Goal: Information Seeking & Learning: Find specific fact

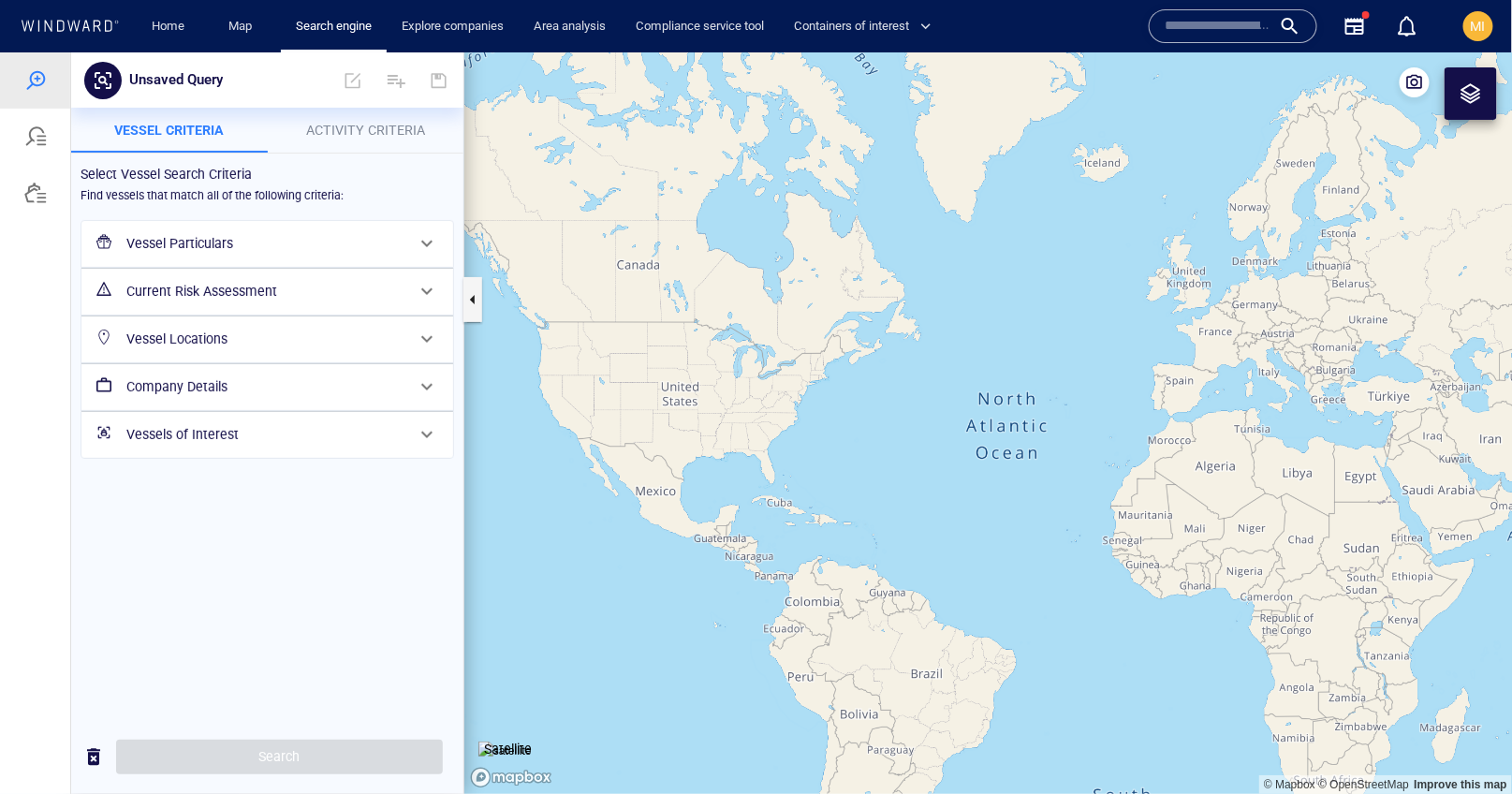
click at [222, 245] on h6 "Vessel Particulars" at bounding box center [265, 243] width 279 height 23
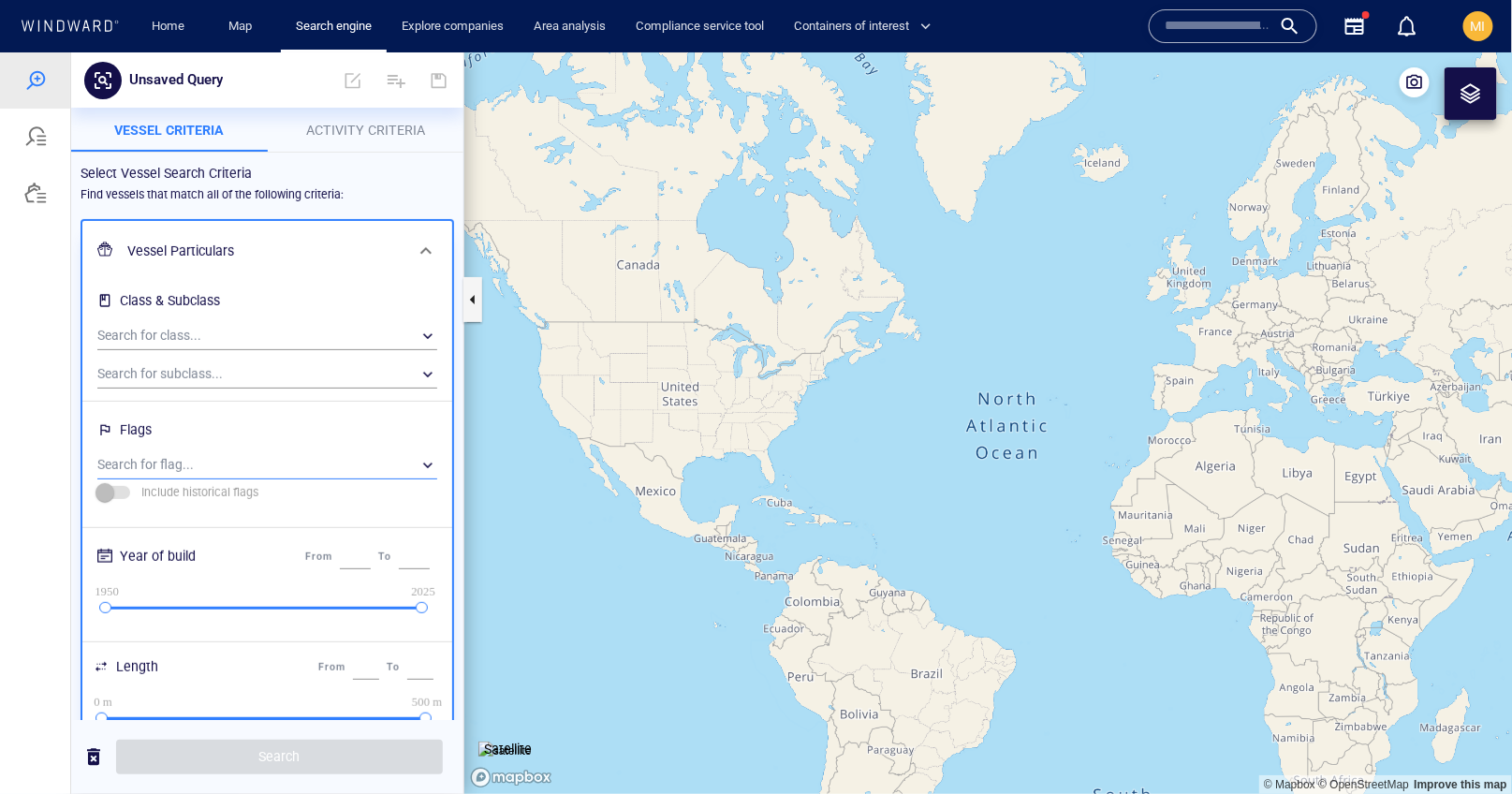
click at [185, 470] on div "​" at bounding box center [267, 463] width 340 height 28
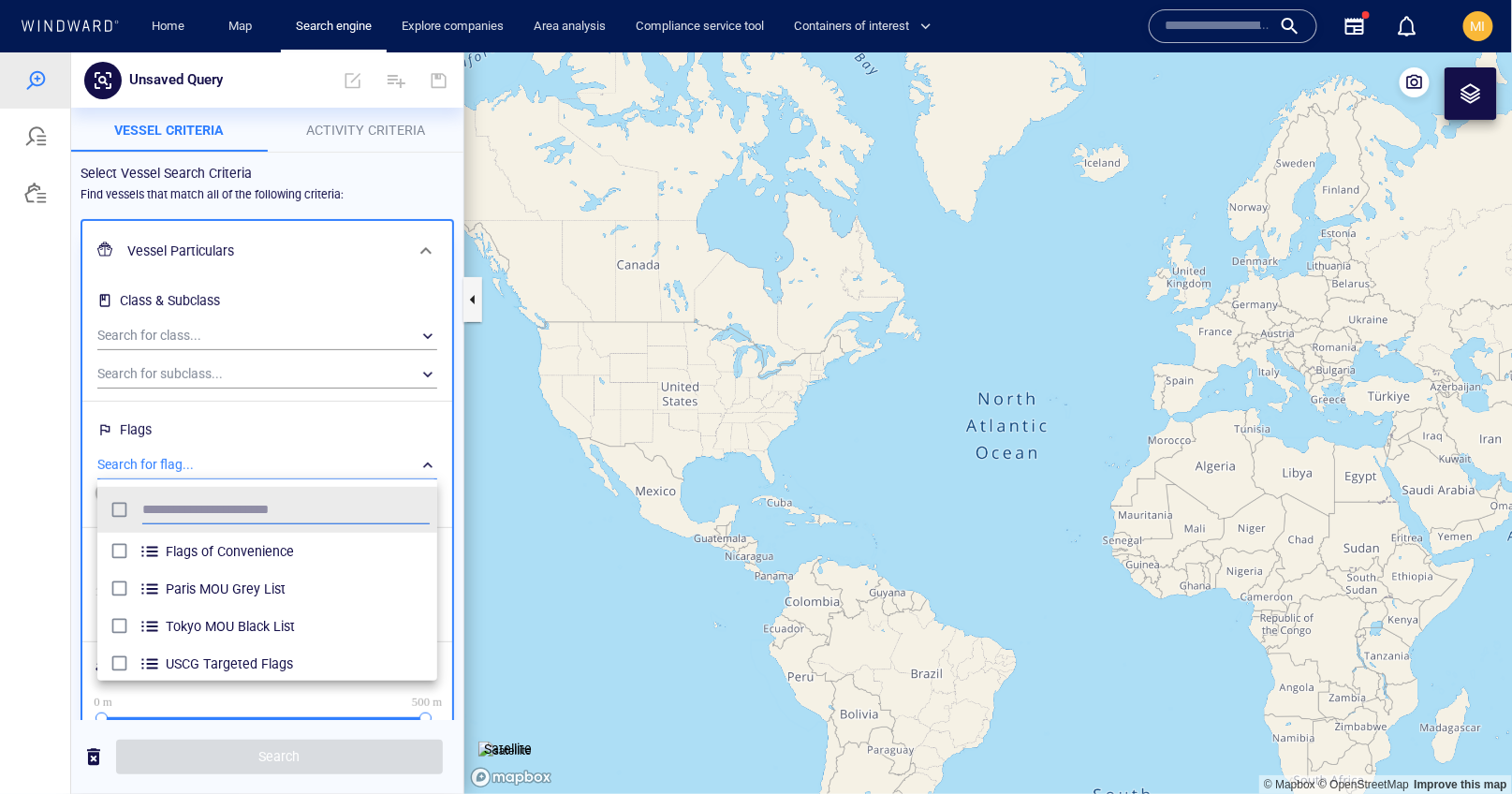
scroll to position [186, 340]
type input "****"
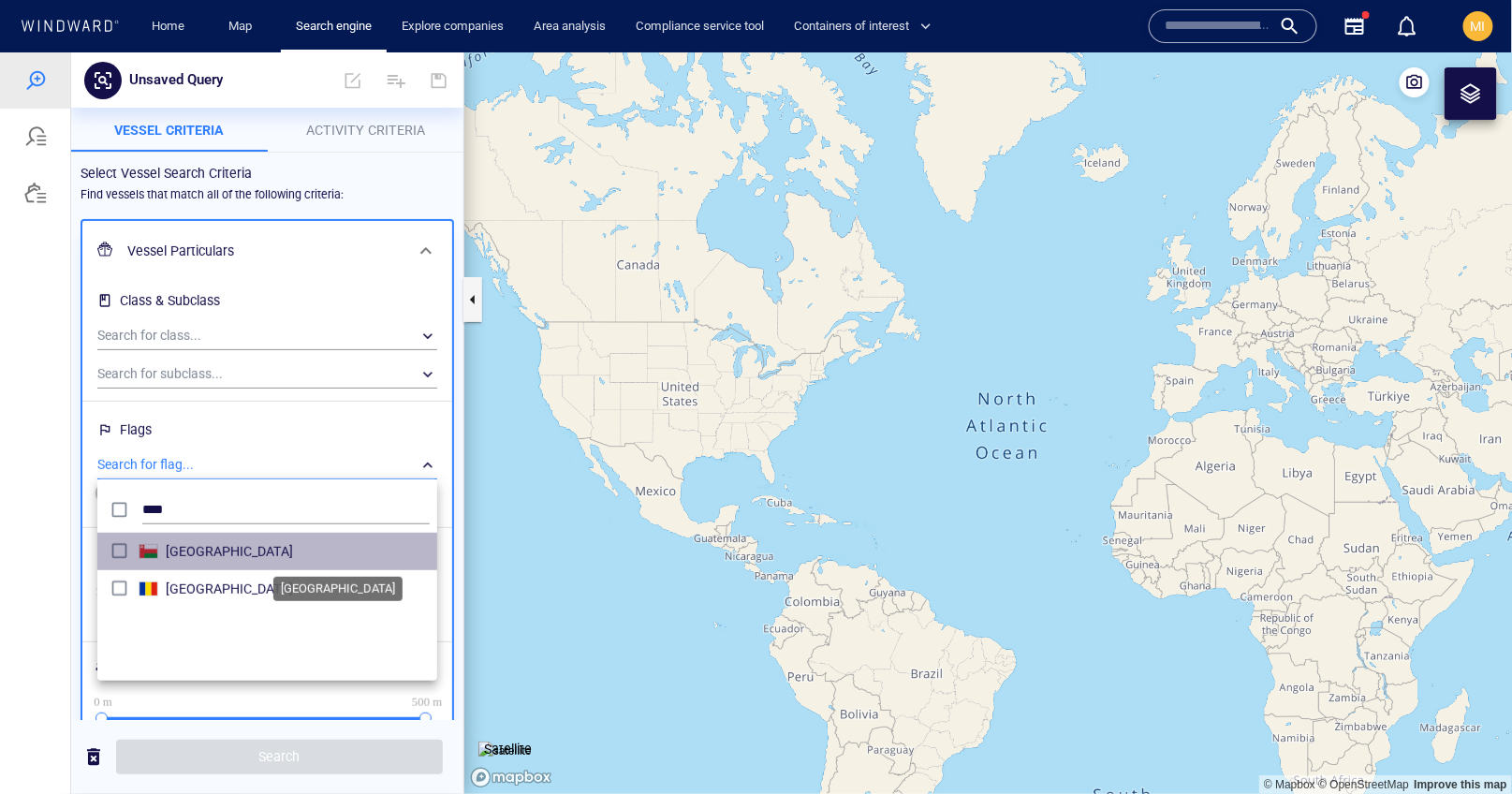
click at [182, 548] on span "Oman" at bounding box center [298, 550] width 264 height 22
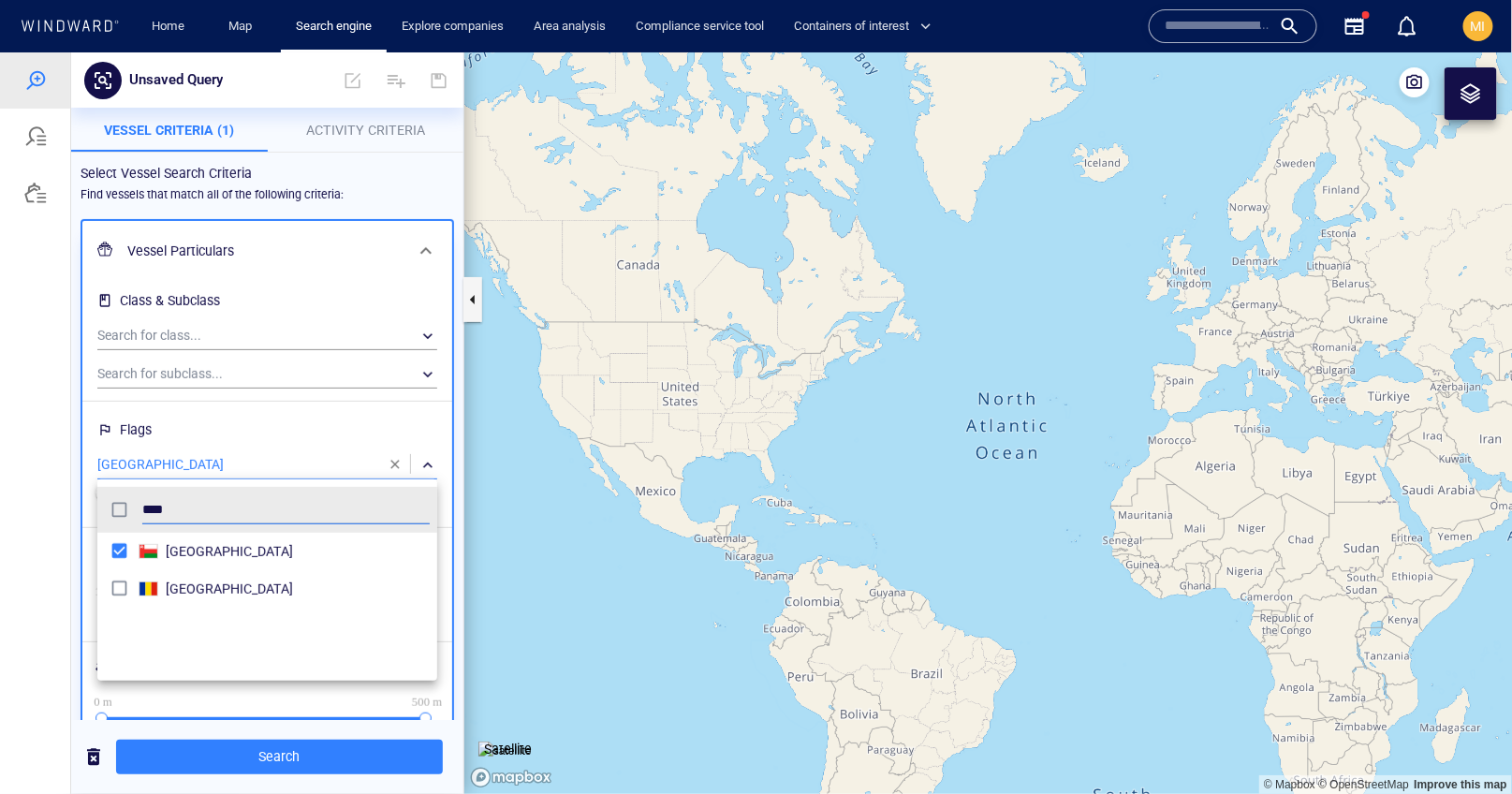
click at [237, 331] on div at bounding box center [756, 421] width 1512 height 741
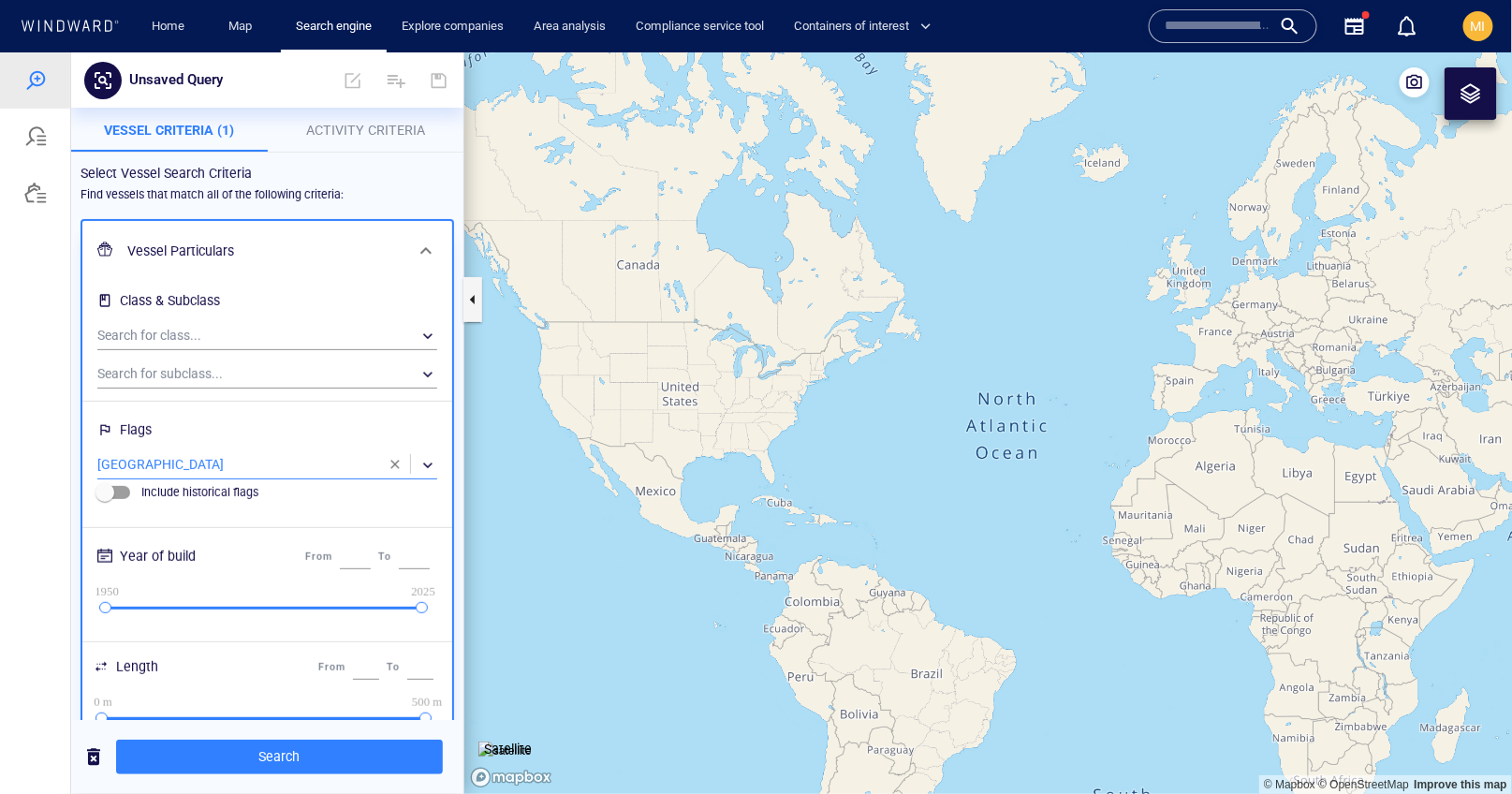
click at [237, 331] on div "​" at bounding box center [267, 334] width 340 height 28
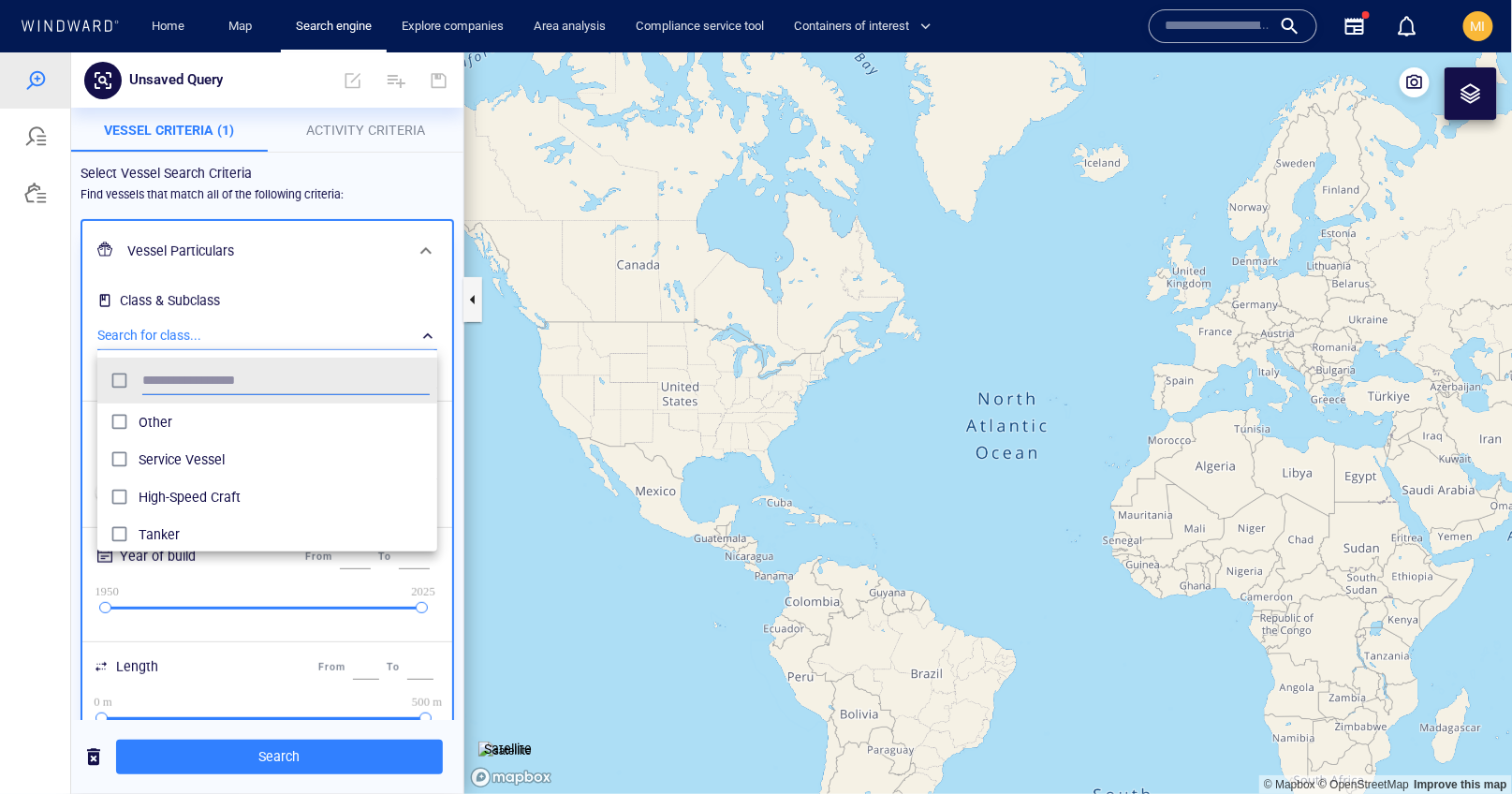
scroll to position [186, 340]
type input "******"
click at [252, 764] on div at bounding box center [756, 421] width 1512 height 741
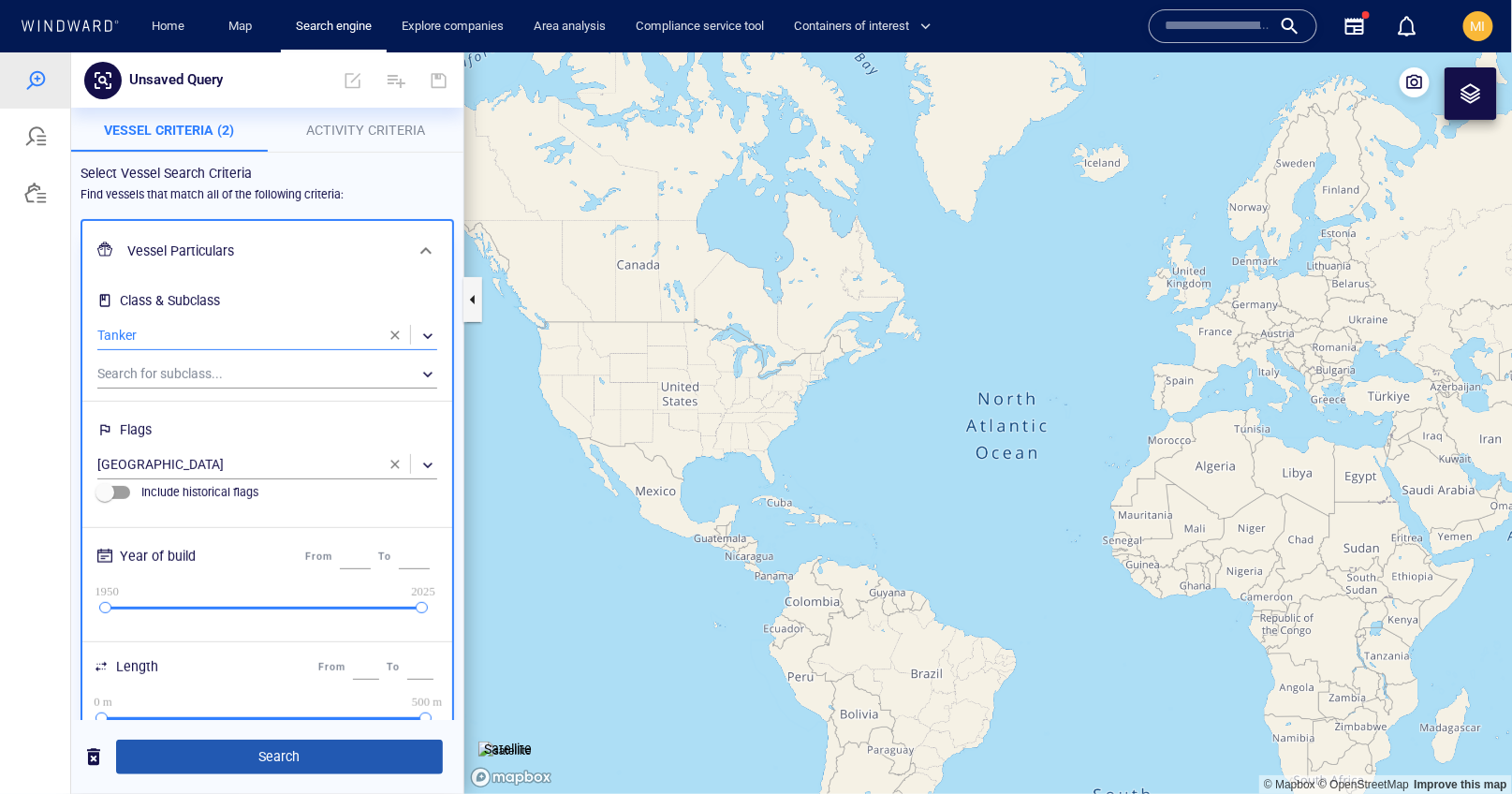
click at [257, 756] on span "Search" at bounding box center [279, 755] width 297 height 23
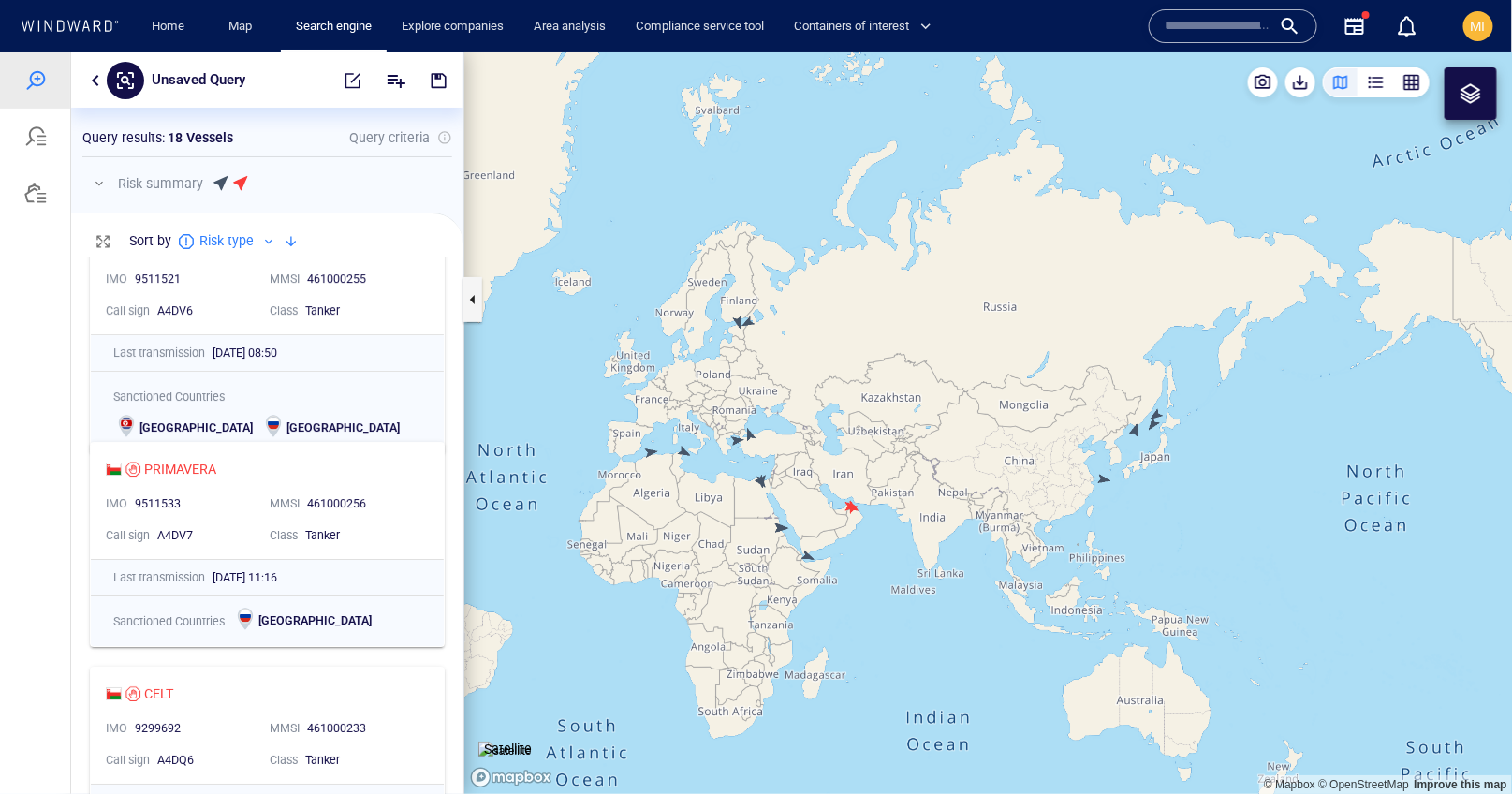
scroll to position [2524, 0]
click at [40, 193] on div at bounding box center [35, 191] width 22 height 22
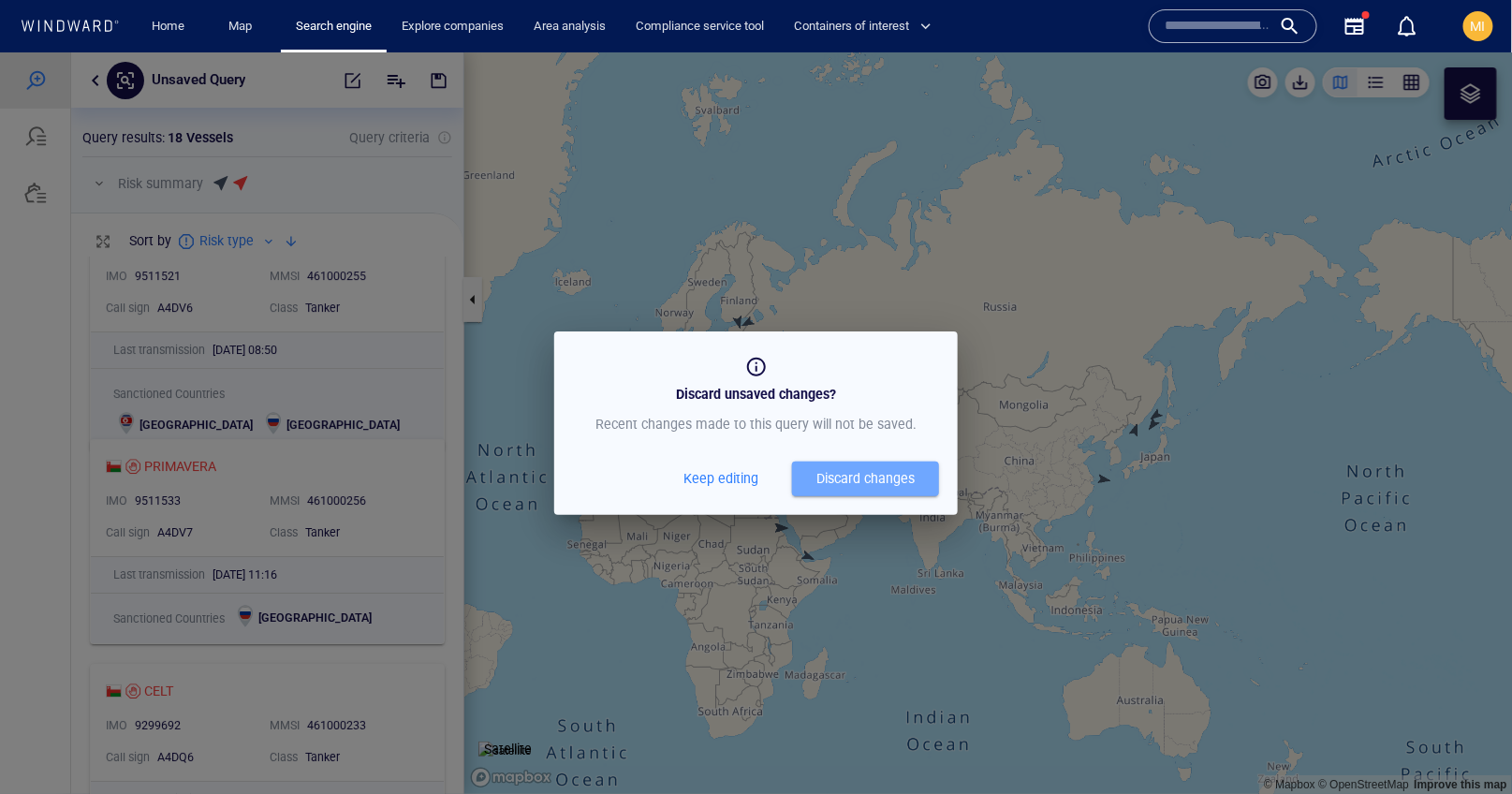
click at [845, 479] on div "Discard changes" at bounding box center [865, 478] width 98 height 23
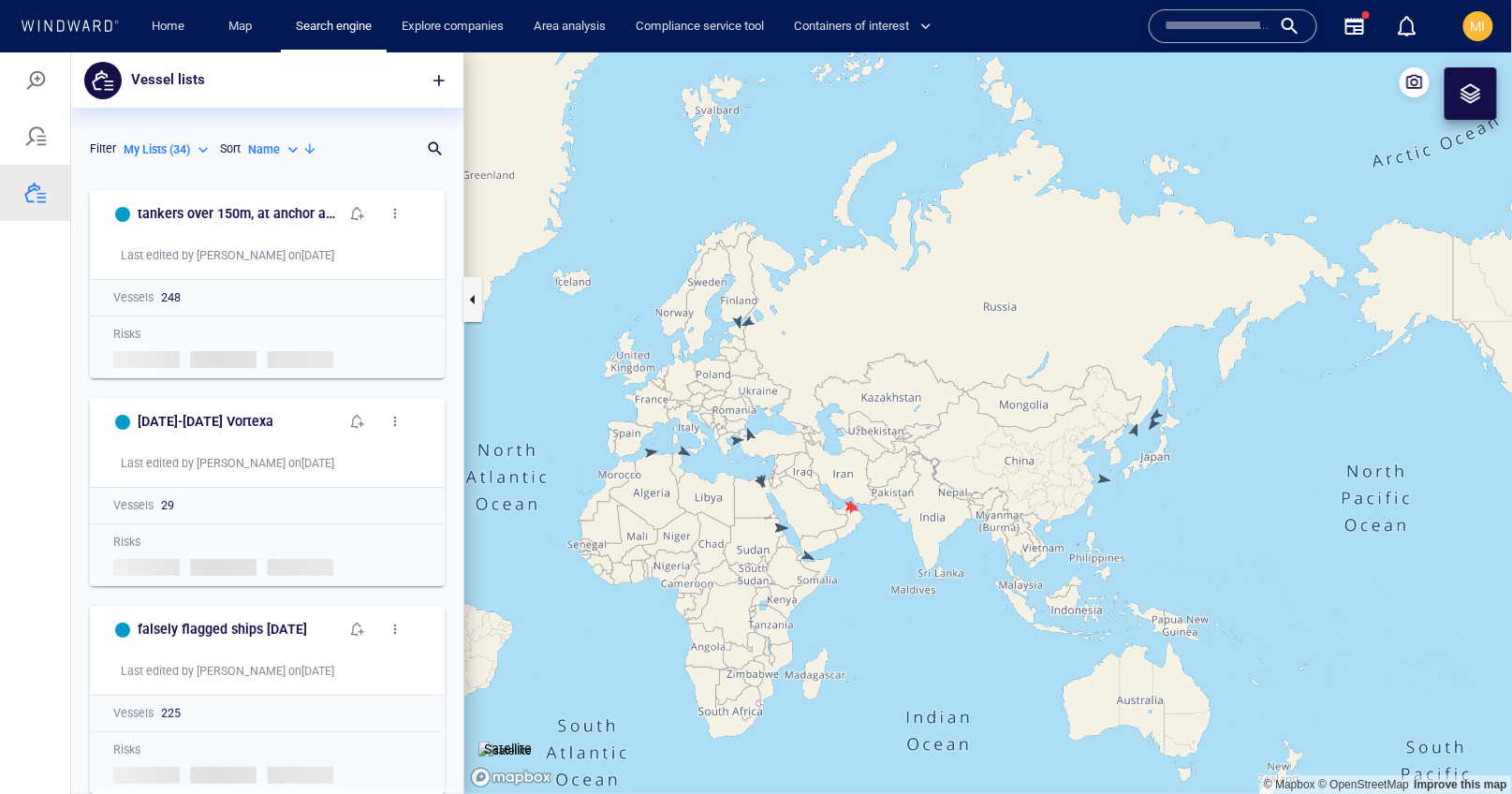
scroll to position [613, 392]
click at [39, 75] on div at bounding box center [35, 79] width 22 height 22
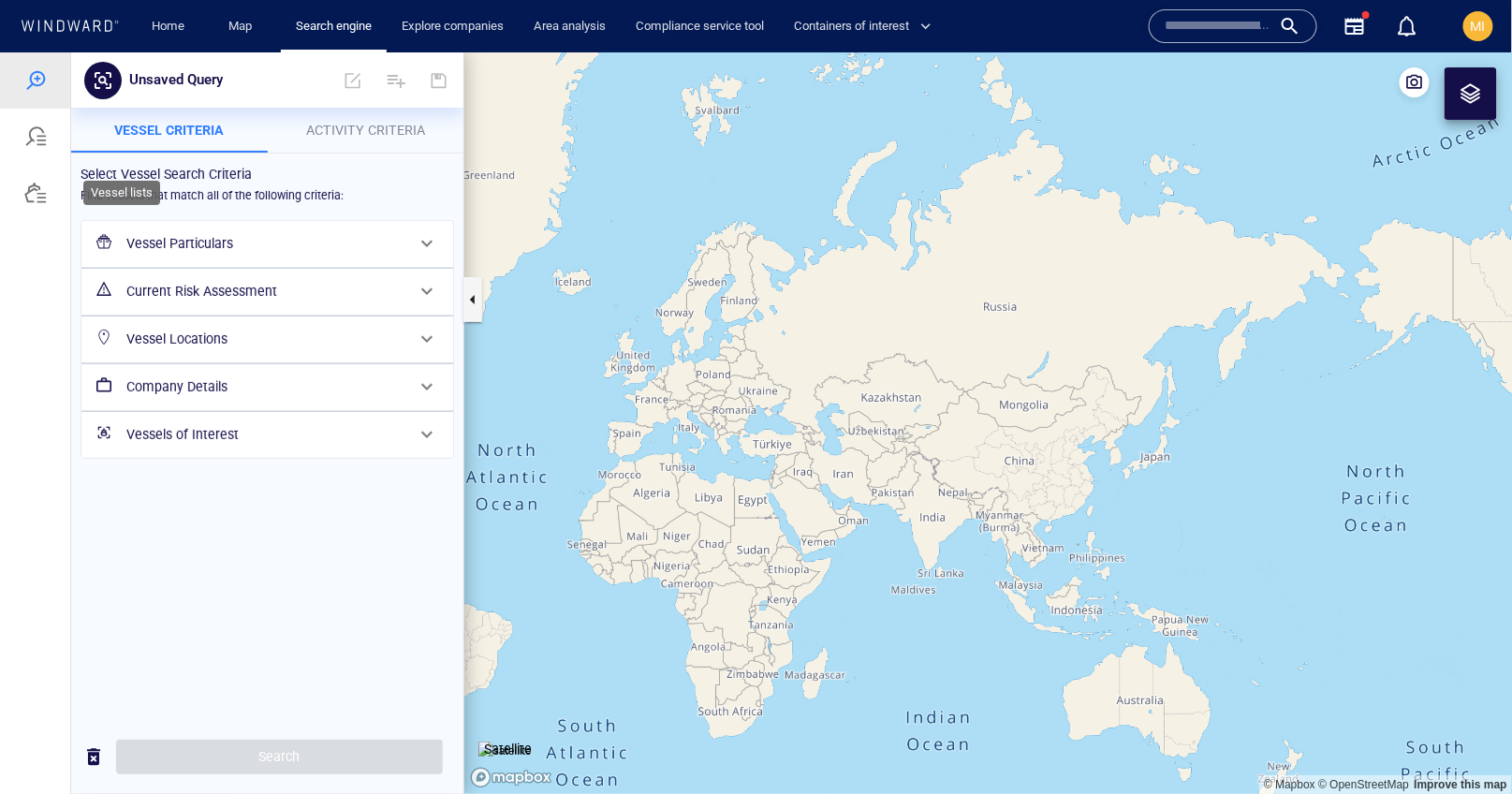
click at [41, 187] on div at bounding box center [35, 191] width 22 height 22
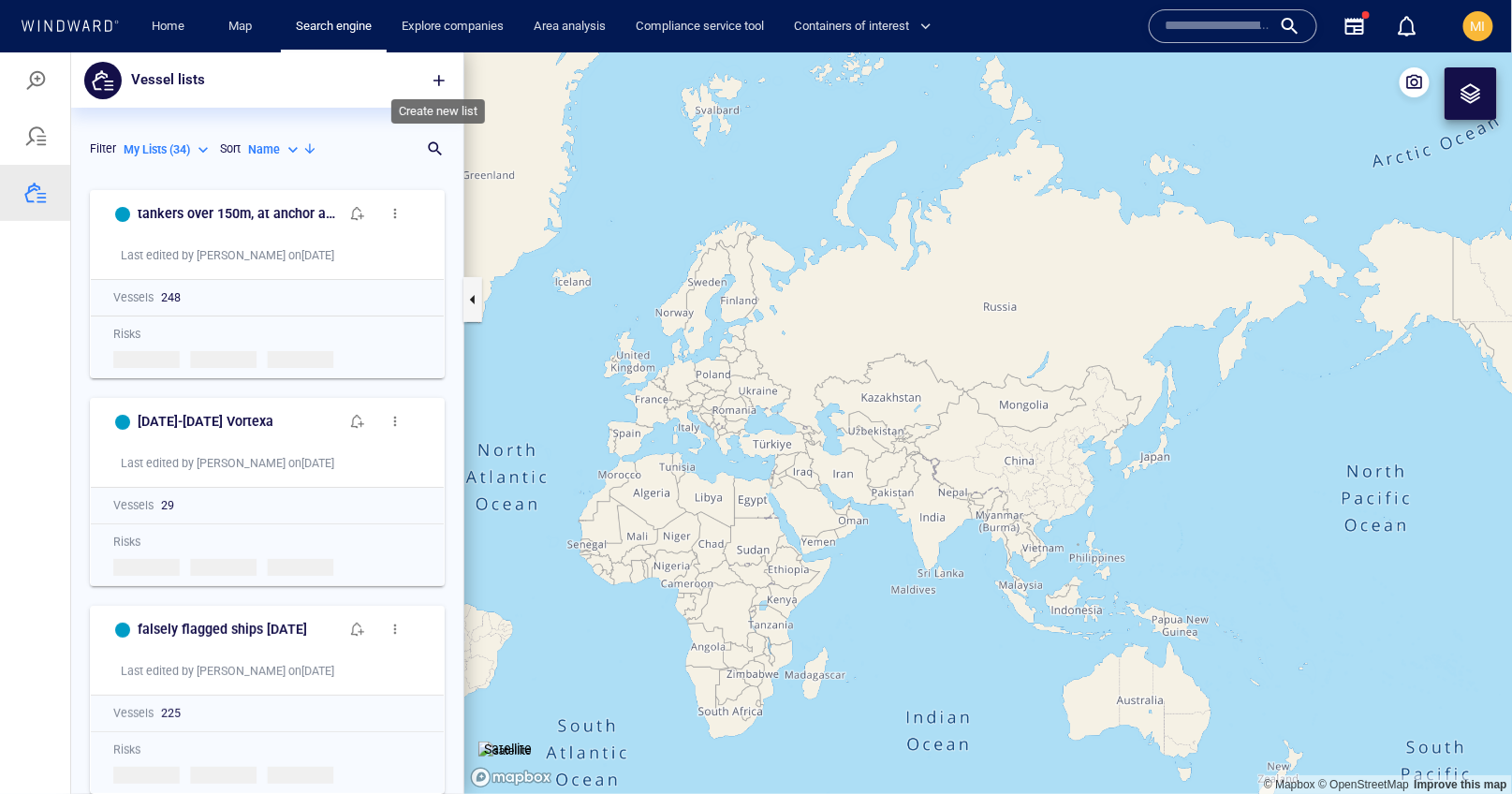
click at [438, 79] on span "button" at bounding box center [438, 79] width 18 height 18
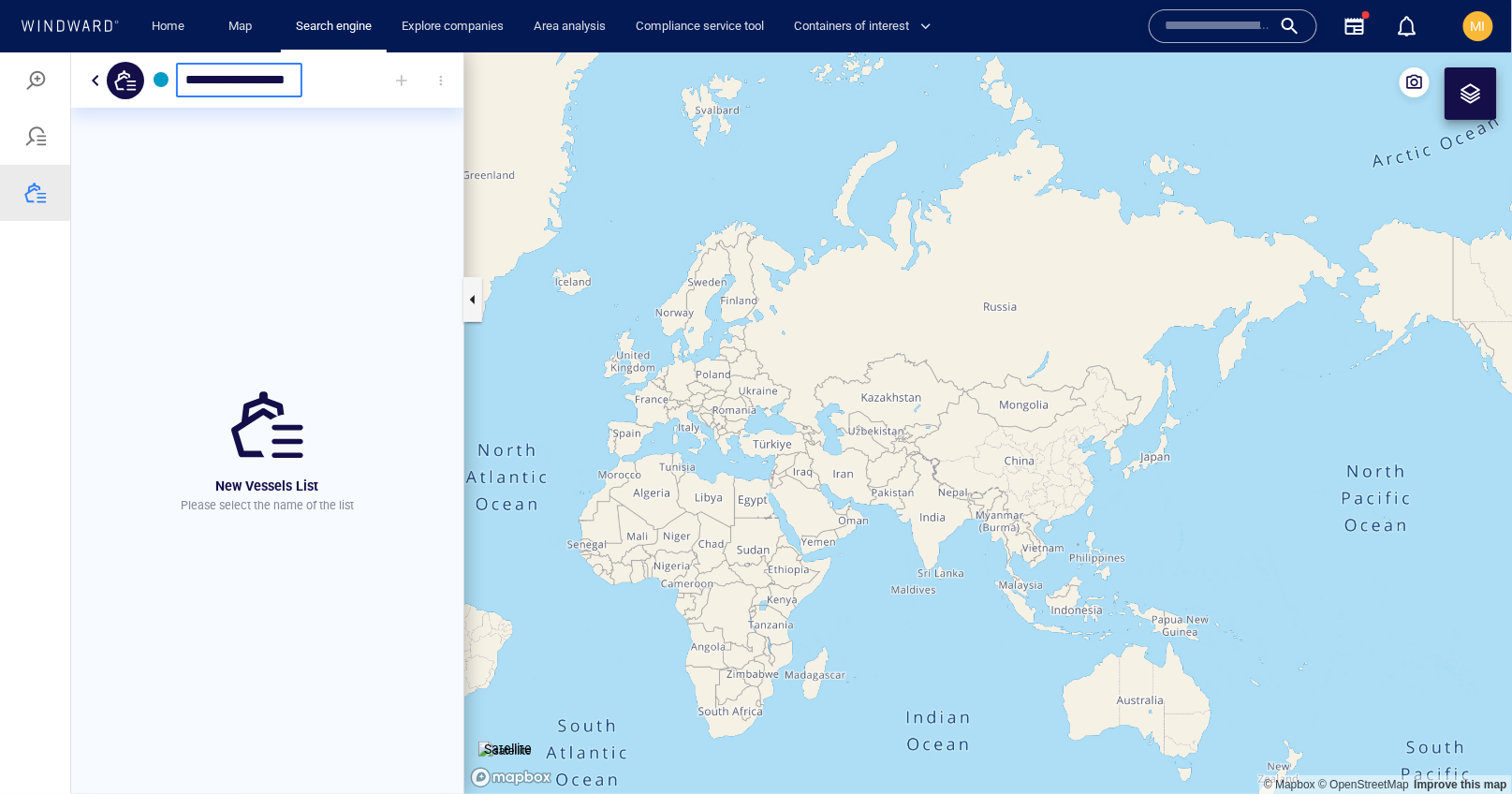
scroll to position [0, 11]
type input "**********"
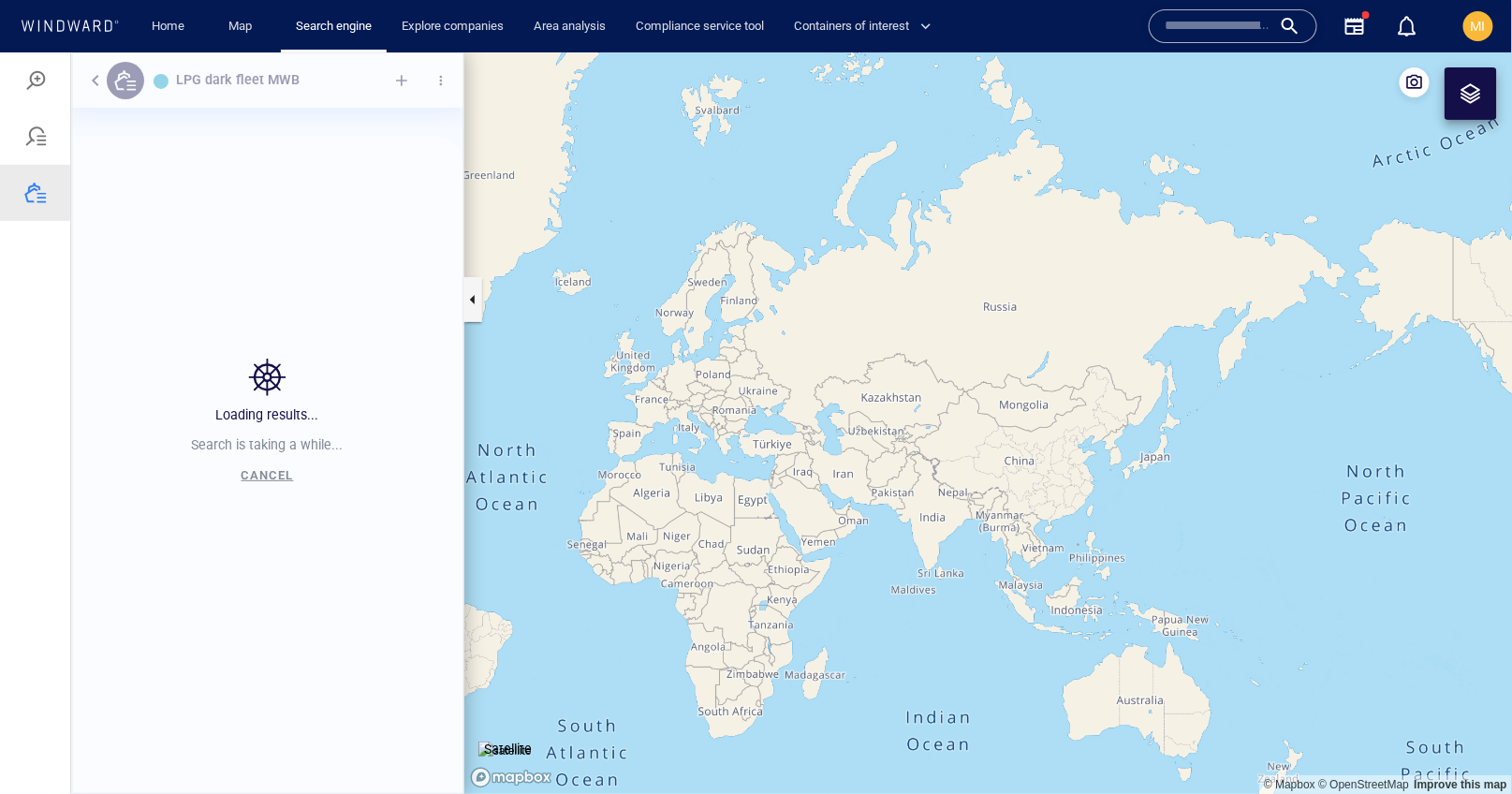
scroll to position [613, 392]
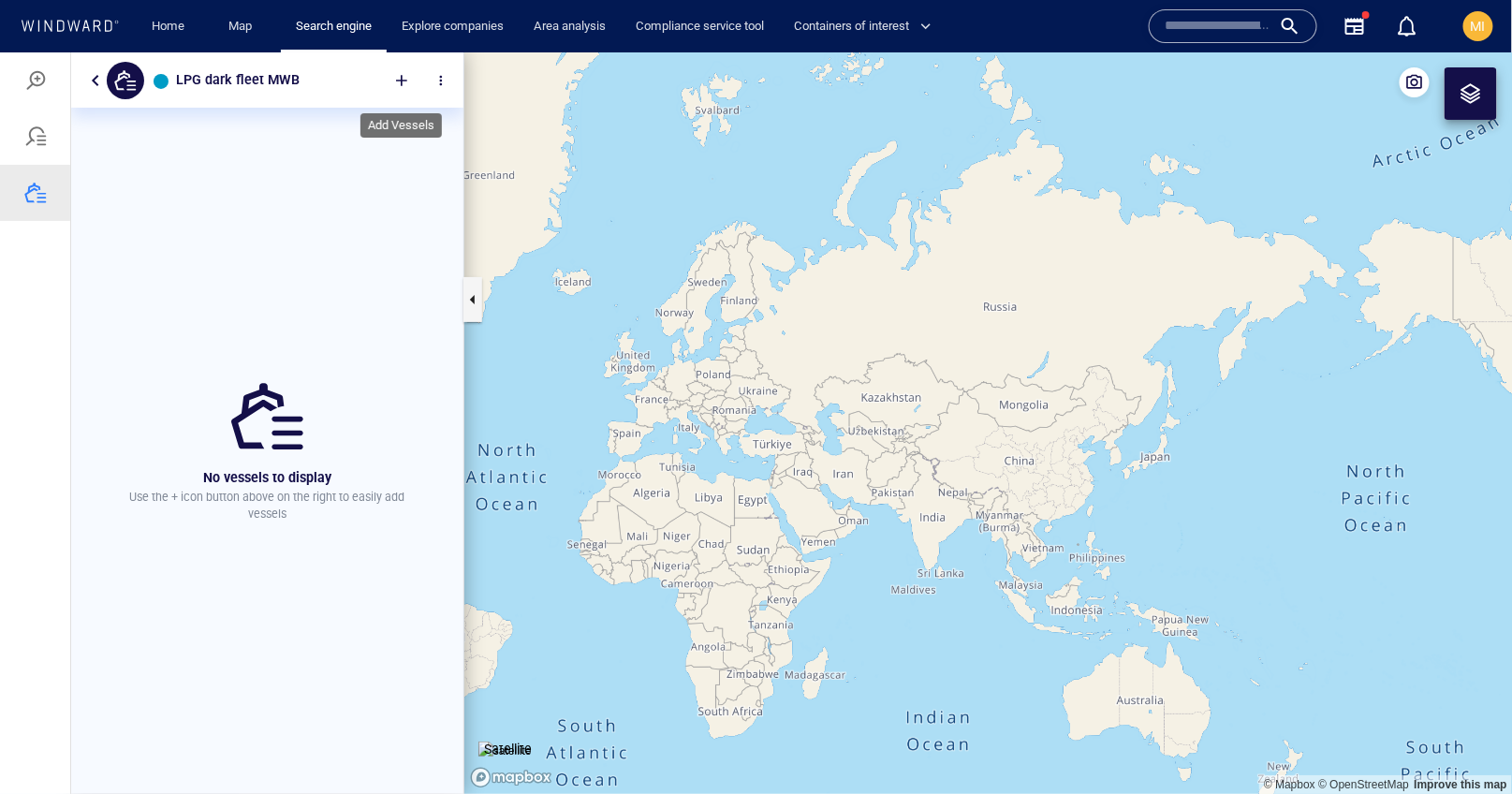
click at [404, 74] on div at bounding box center [401, 79] width 41 height 41
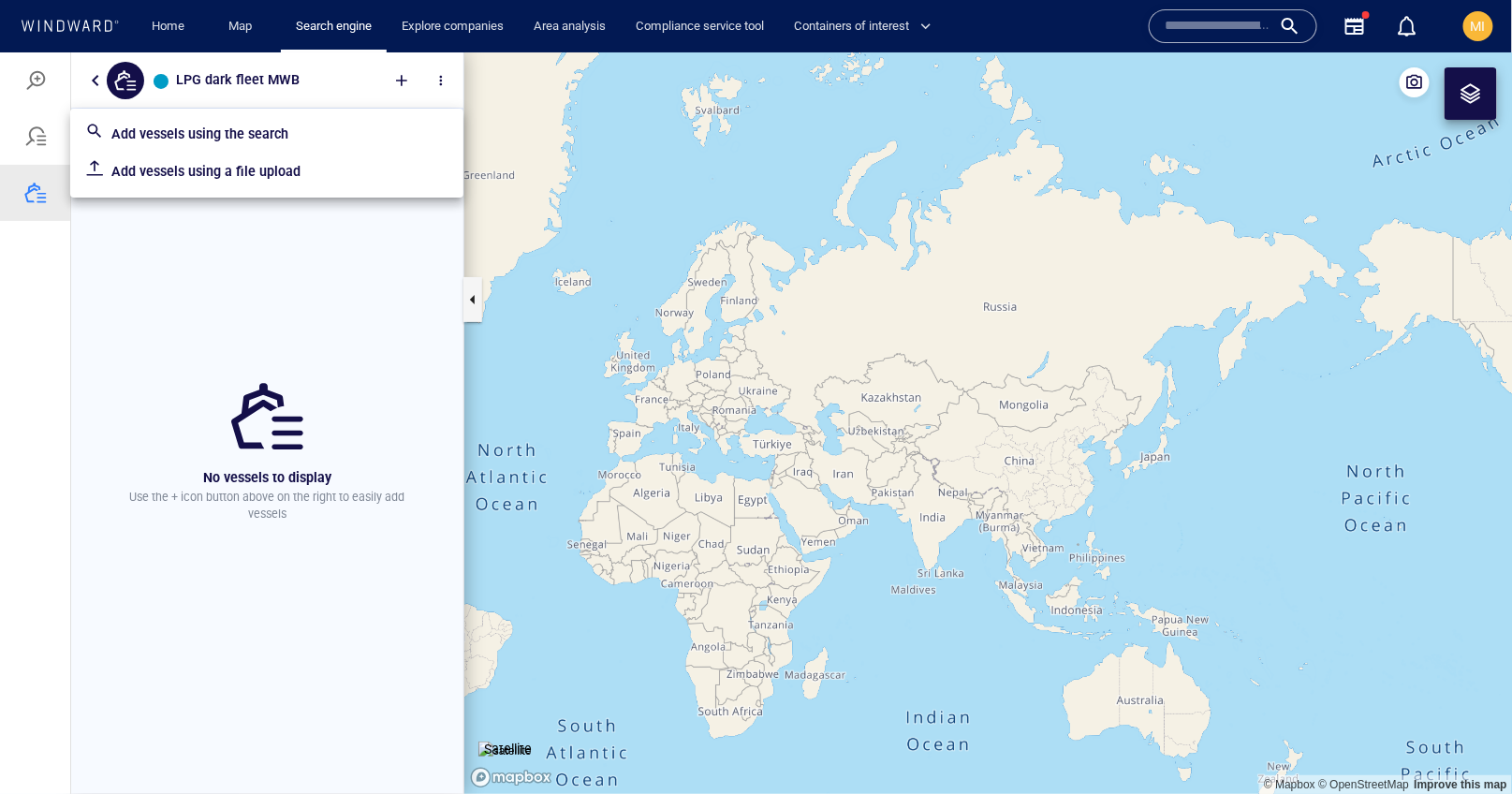
click at [246, 177] on p "Add vessels using a file upload" at bounding box center [280, 170] width 337 height 22
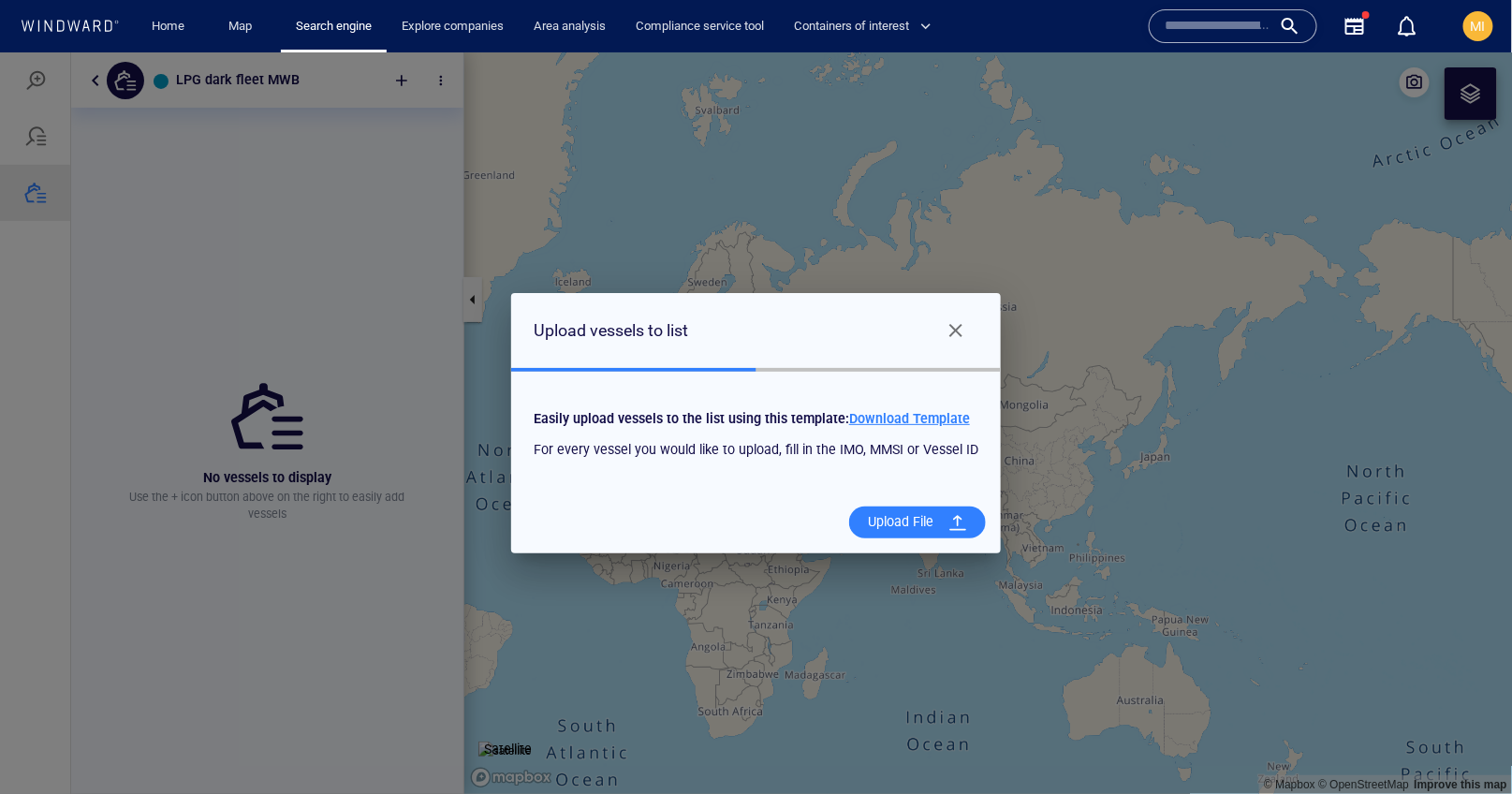
click at [896, 421] on span "Download Template" at bounding box center [909, 417] width 120 height 15
click at [899, 519] on div "Upload File" at bounding box center [901, 521] width 81 height 39
click at [0, 51] on input "Upload File" at bounding box center [0, 51] width 0 height 0
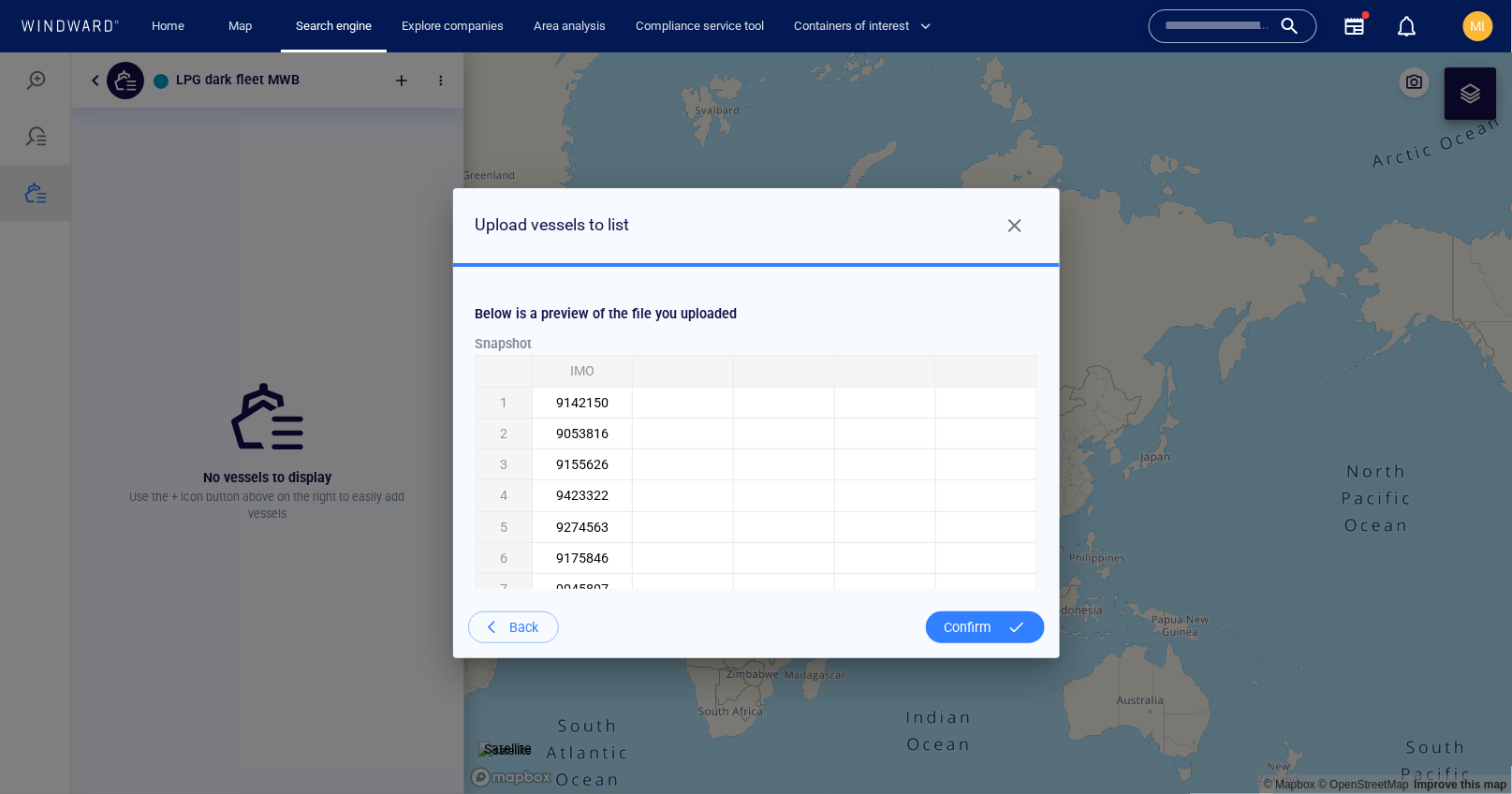
click at [966, 627] on div "Confirm" at bounding box center [968, 626] width 63 height 39
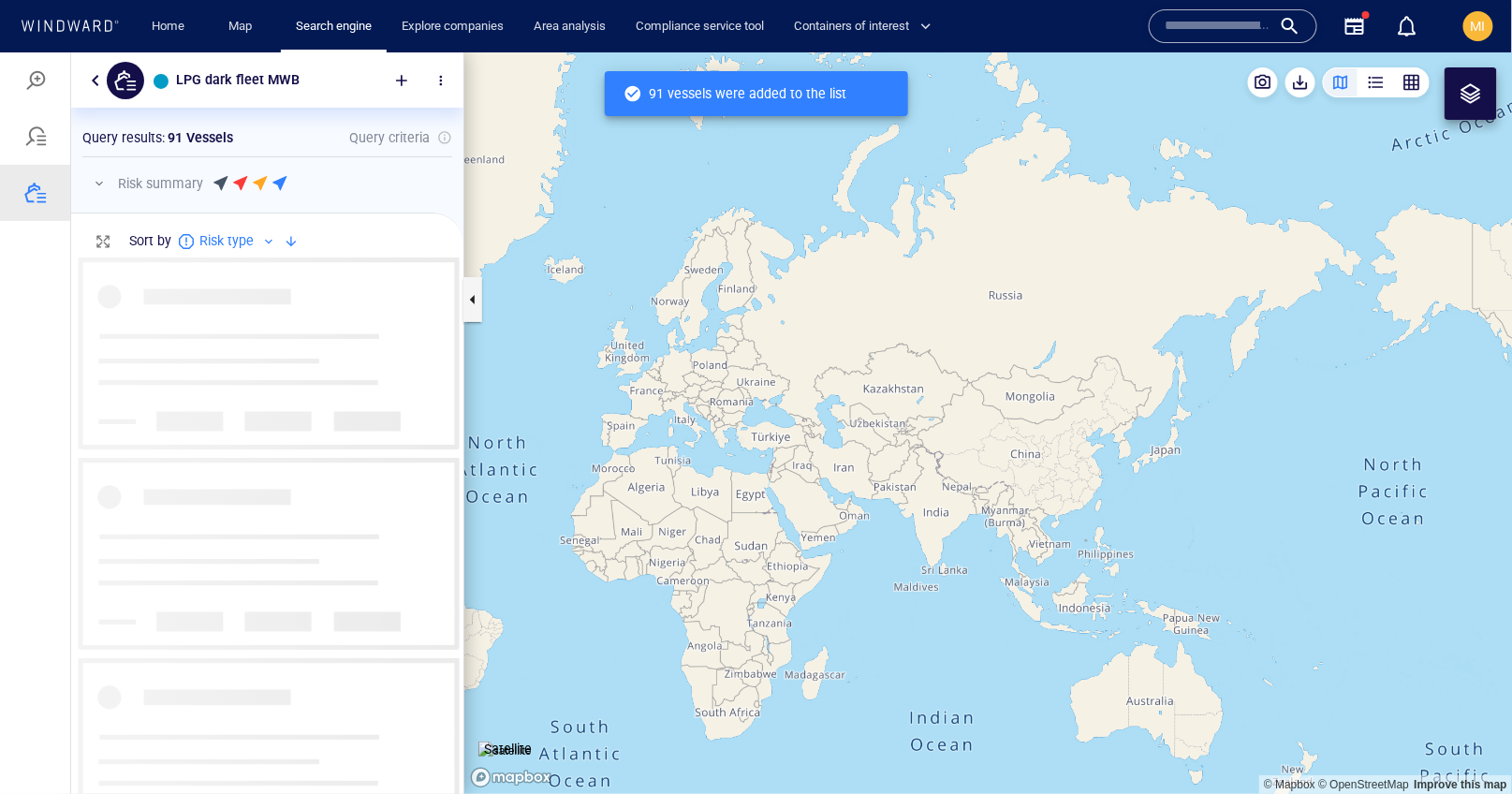
scroll to position [536, 392]
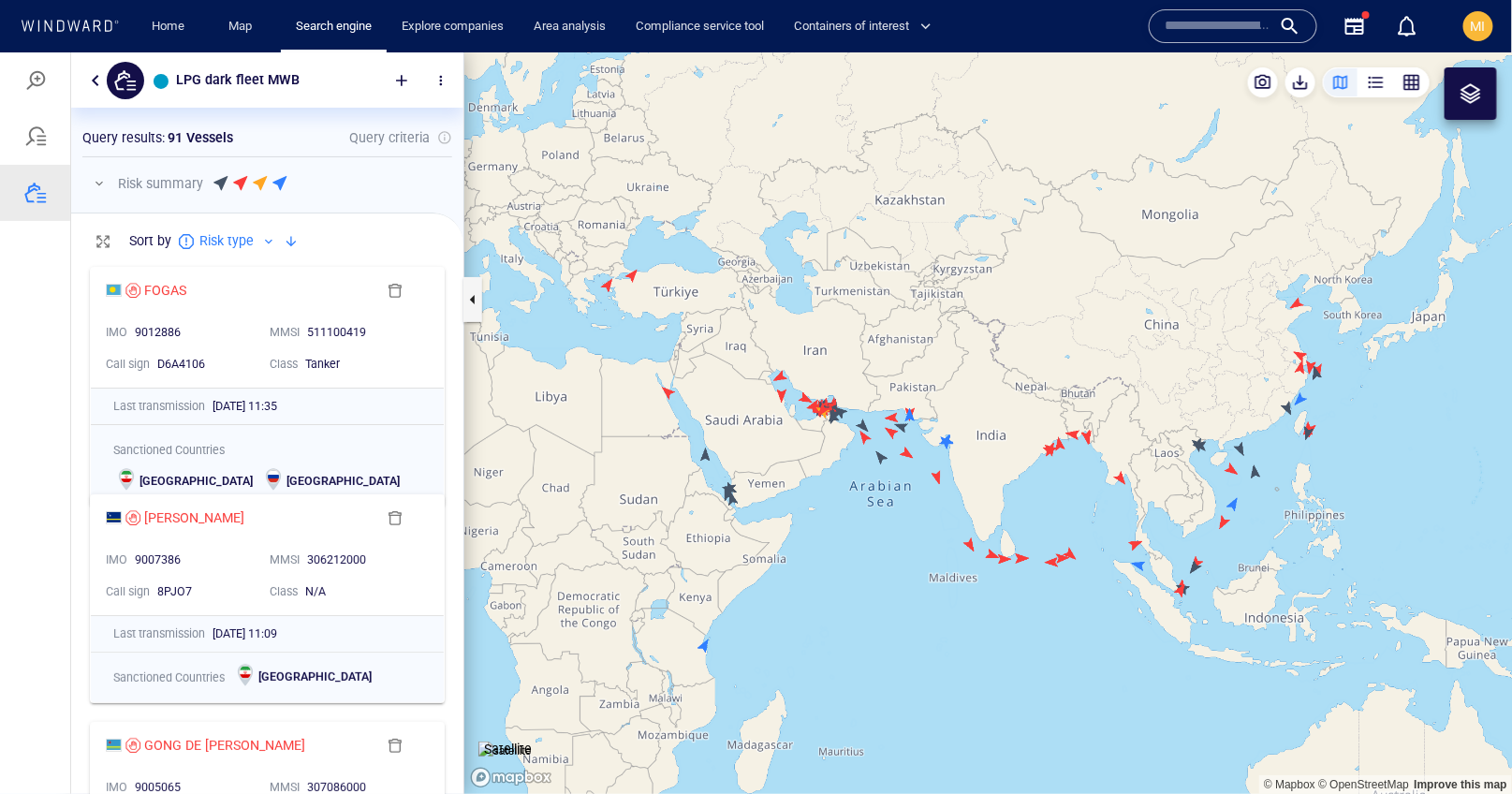
click at [704, 644] on canvas "Map" at bounding box center [989, 421] width 1048 height 741
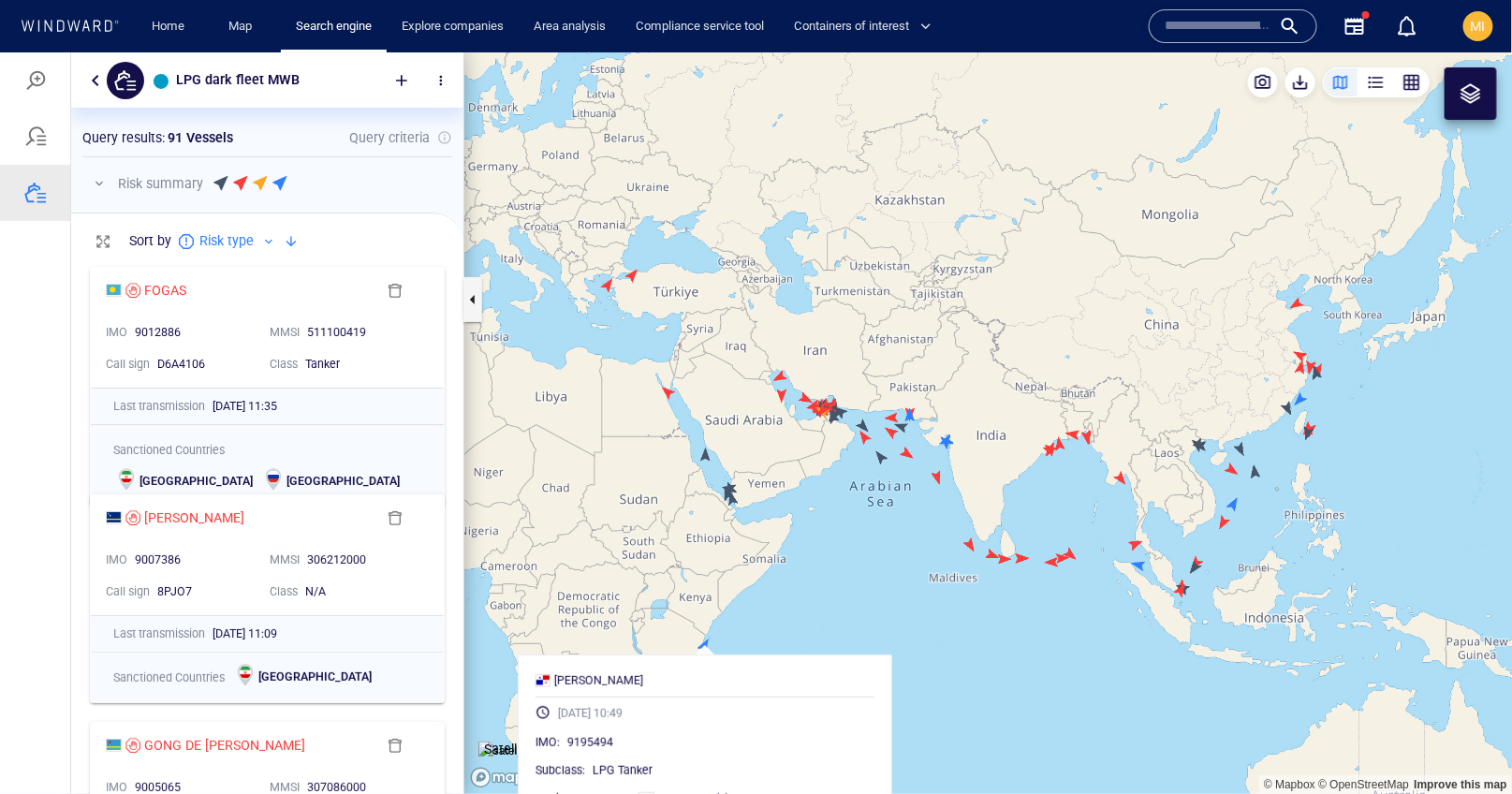
click at [770, 615] on canvas "Map" at bounding box center [989, 421] width 1048 height 741
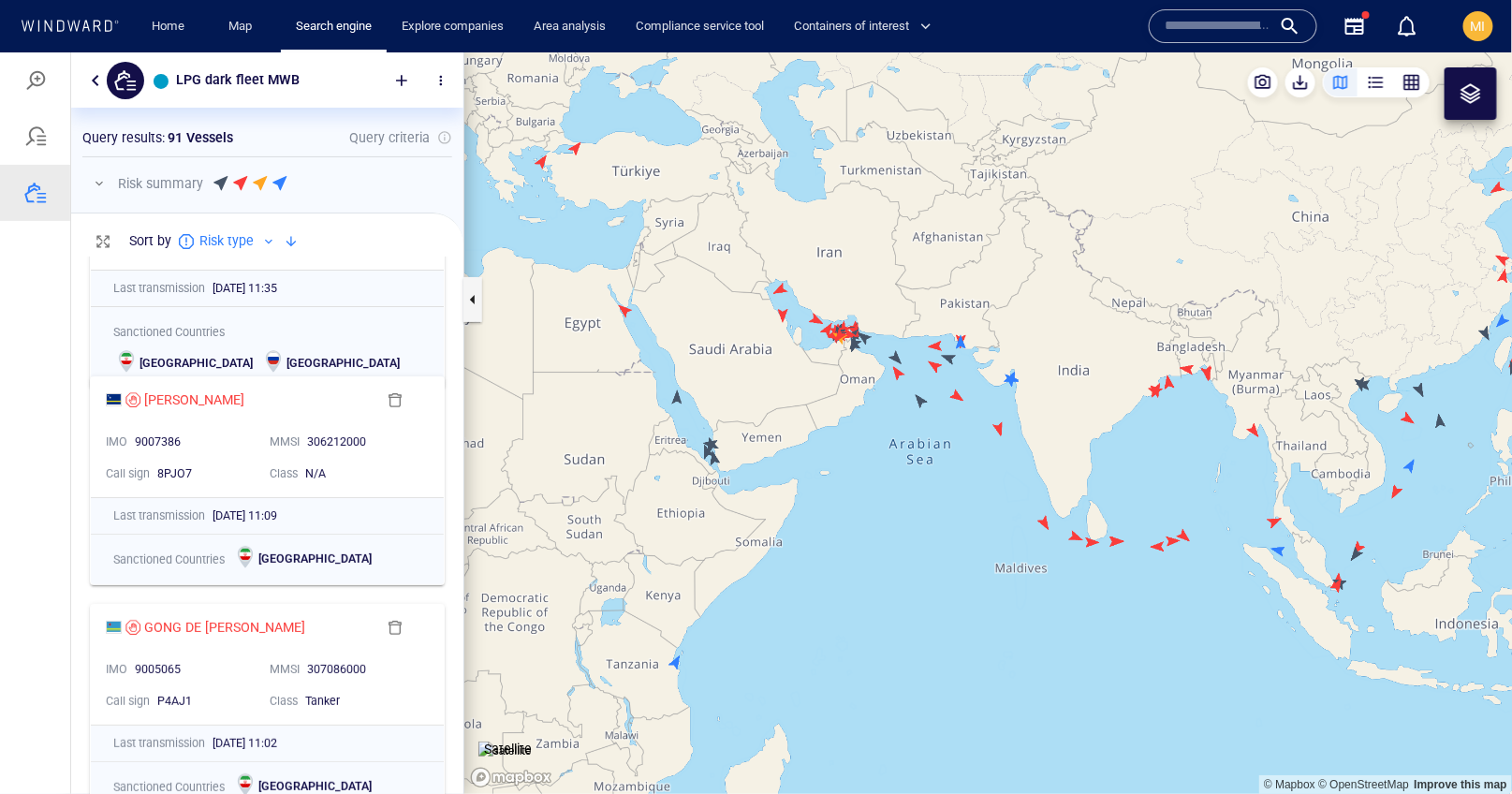
scroll to position [0, 0]
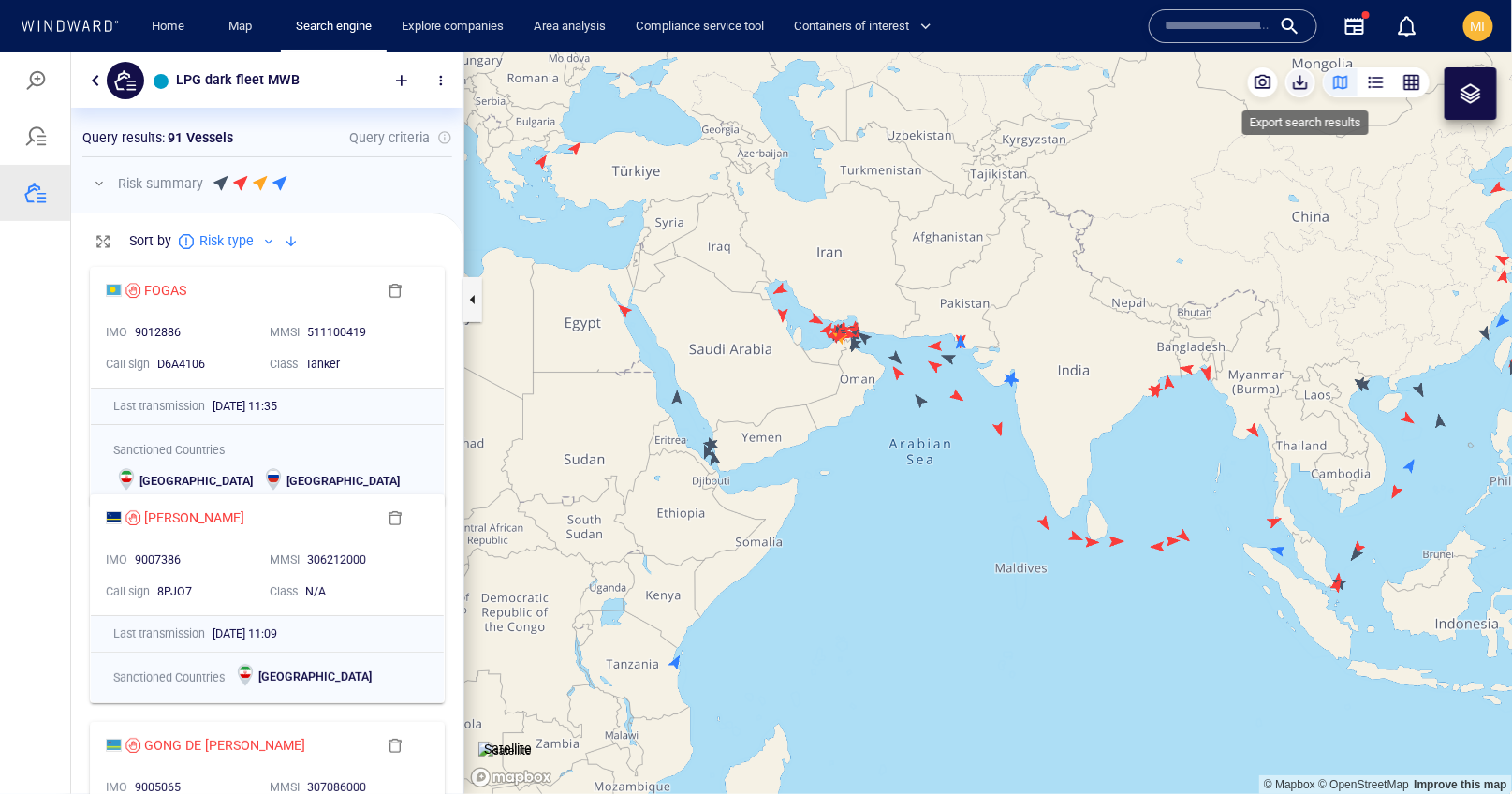
click at [1301, 81] on span "button" at bounding box center [1300, 81] width 18 height 18
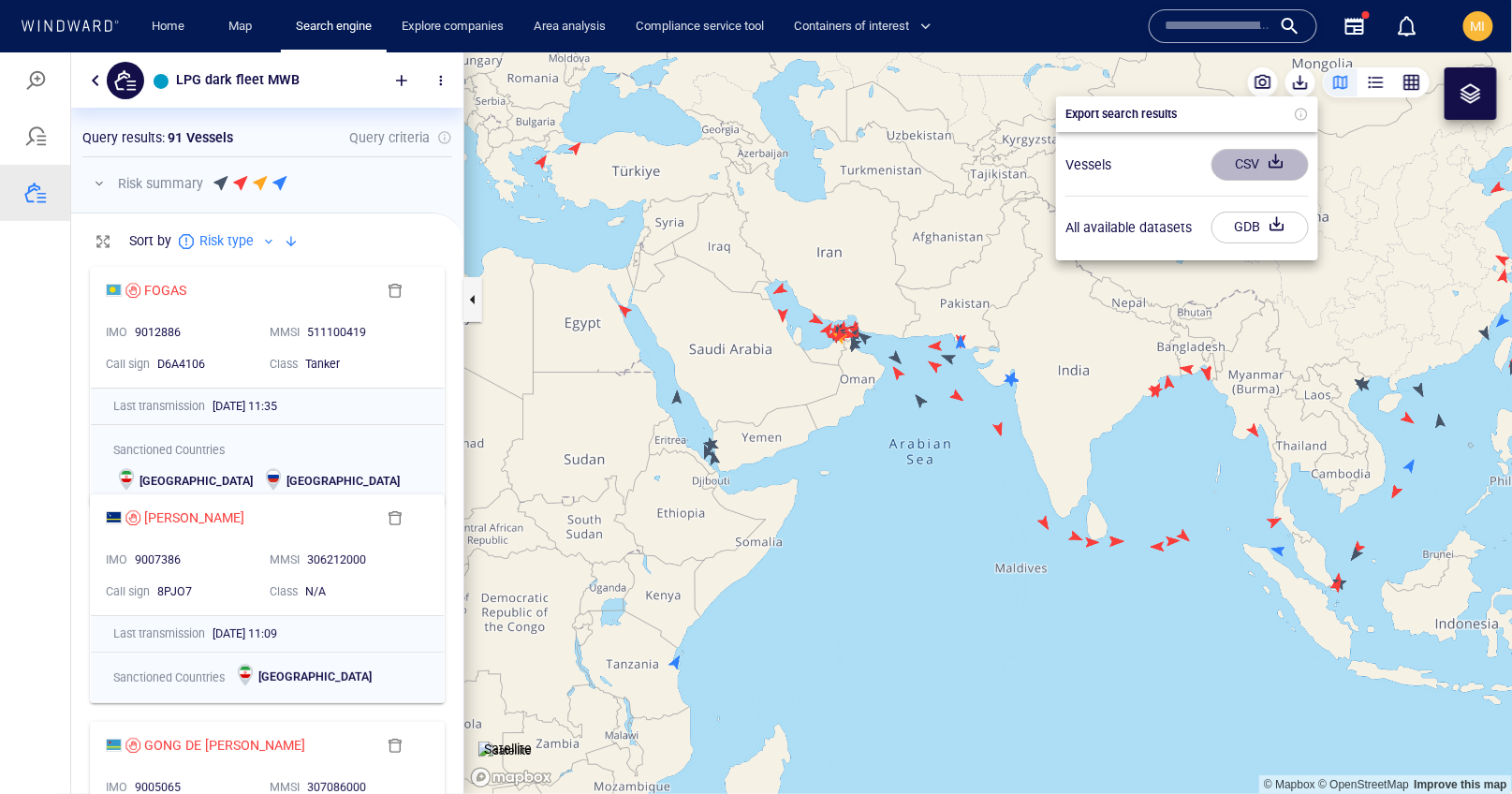
click at [1238, 165] on div "CSV" at bounding box center [1246, 163] width 32 height 31
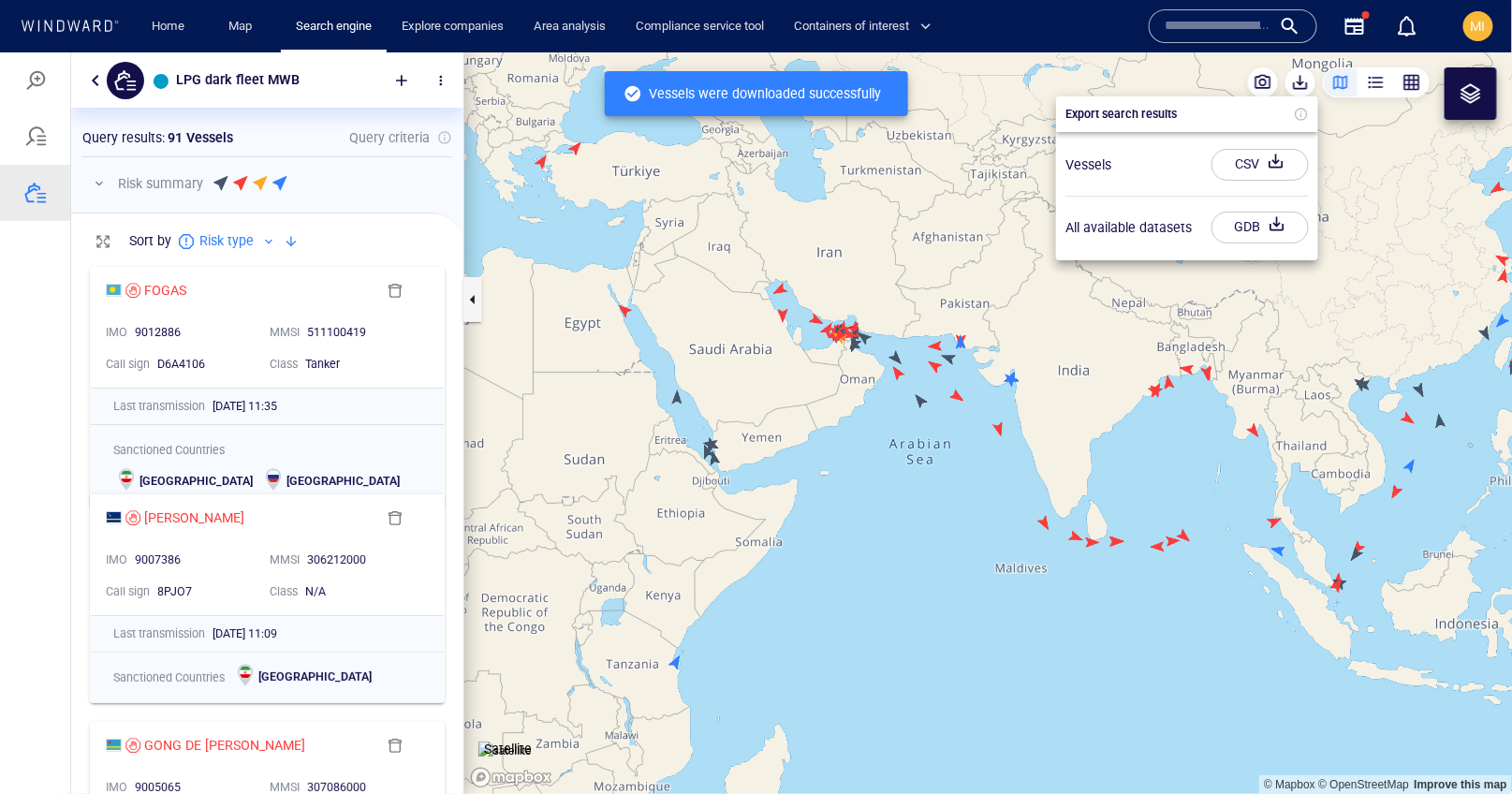
click at [1193, 40] on input "text" at bounding box center [1217, 26] width 107 height 28
click at [907, 476] on div at bounding box center [756, 421] width 1512 height 741
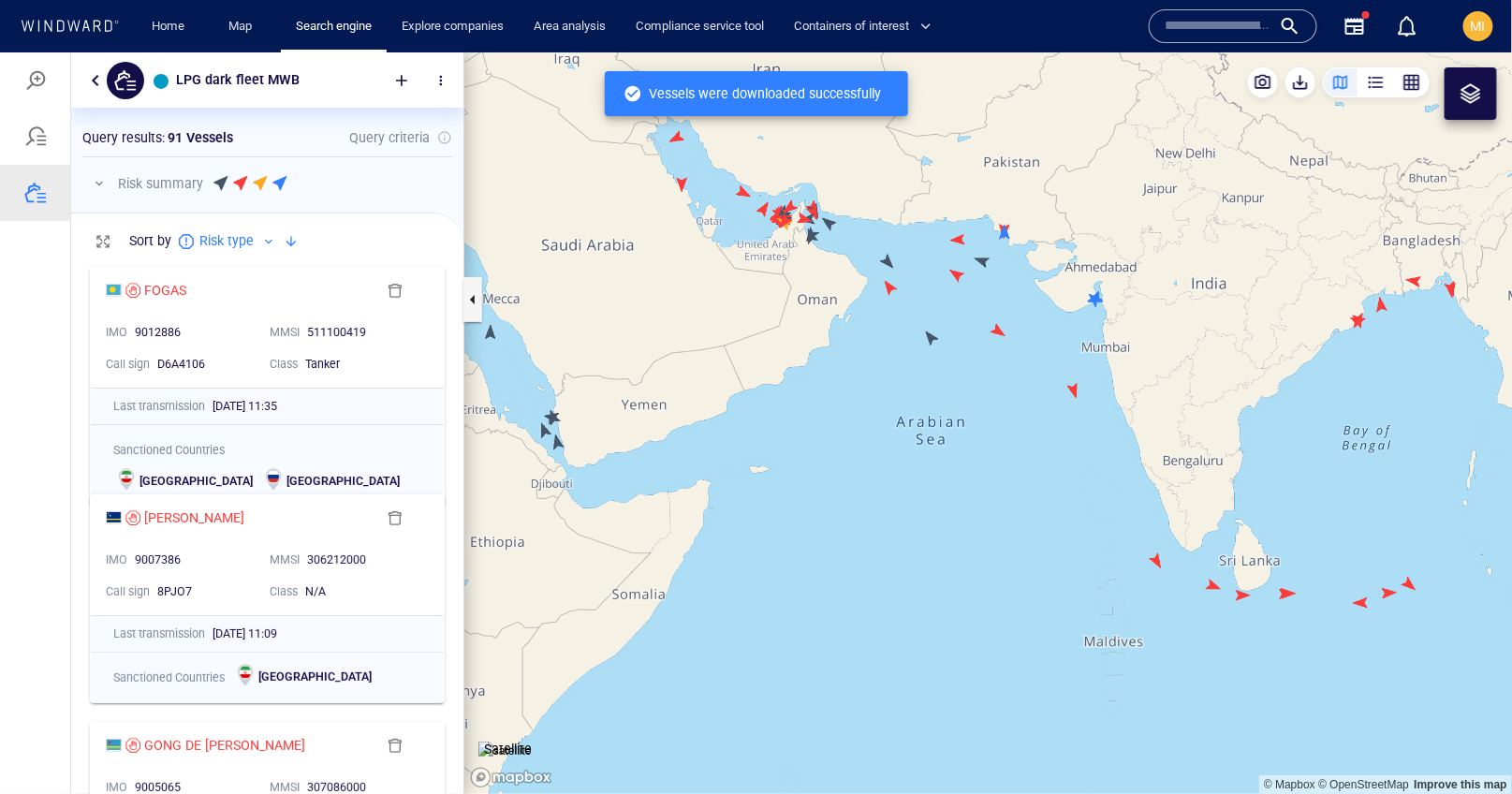
drag, startPoint x: 845, startPoint y: 405, endPoint x: 889, endPoint y: 568, distance: 168.8
click at [862, 452] on canvas "Map" at bounding box center [989, 421] width 1048 height 741
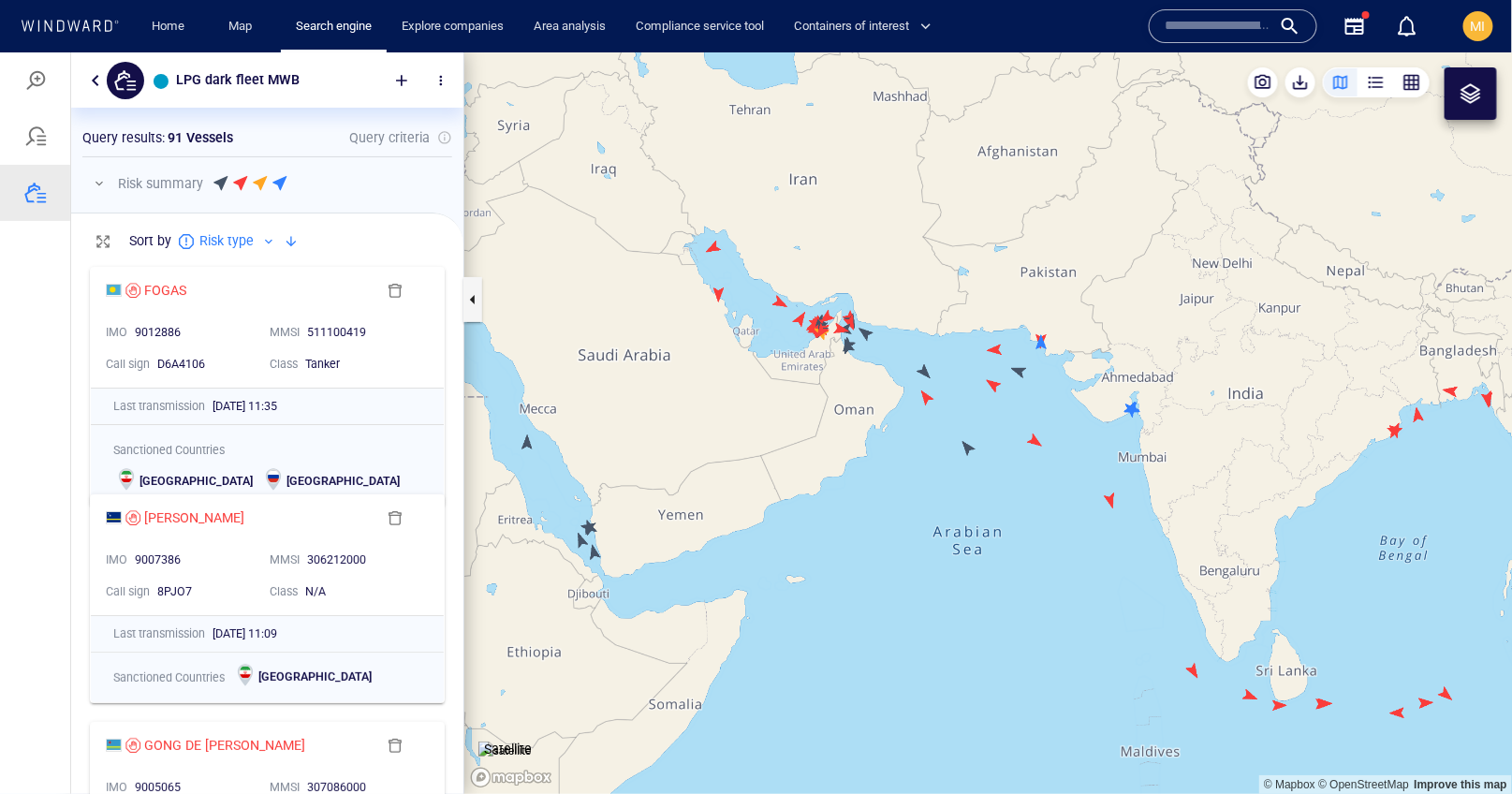
drag, startPoint x: 819, startPoint y: 366, endPoint x: 886, endPoint y: 584, distance: 228.1
click at [886, 584] on canvas "Map" at bounding box center [989, 421] width 1048 height 741
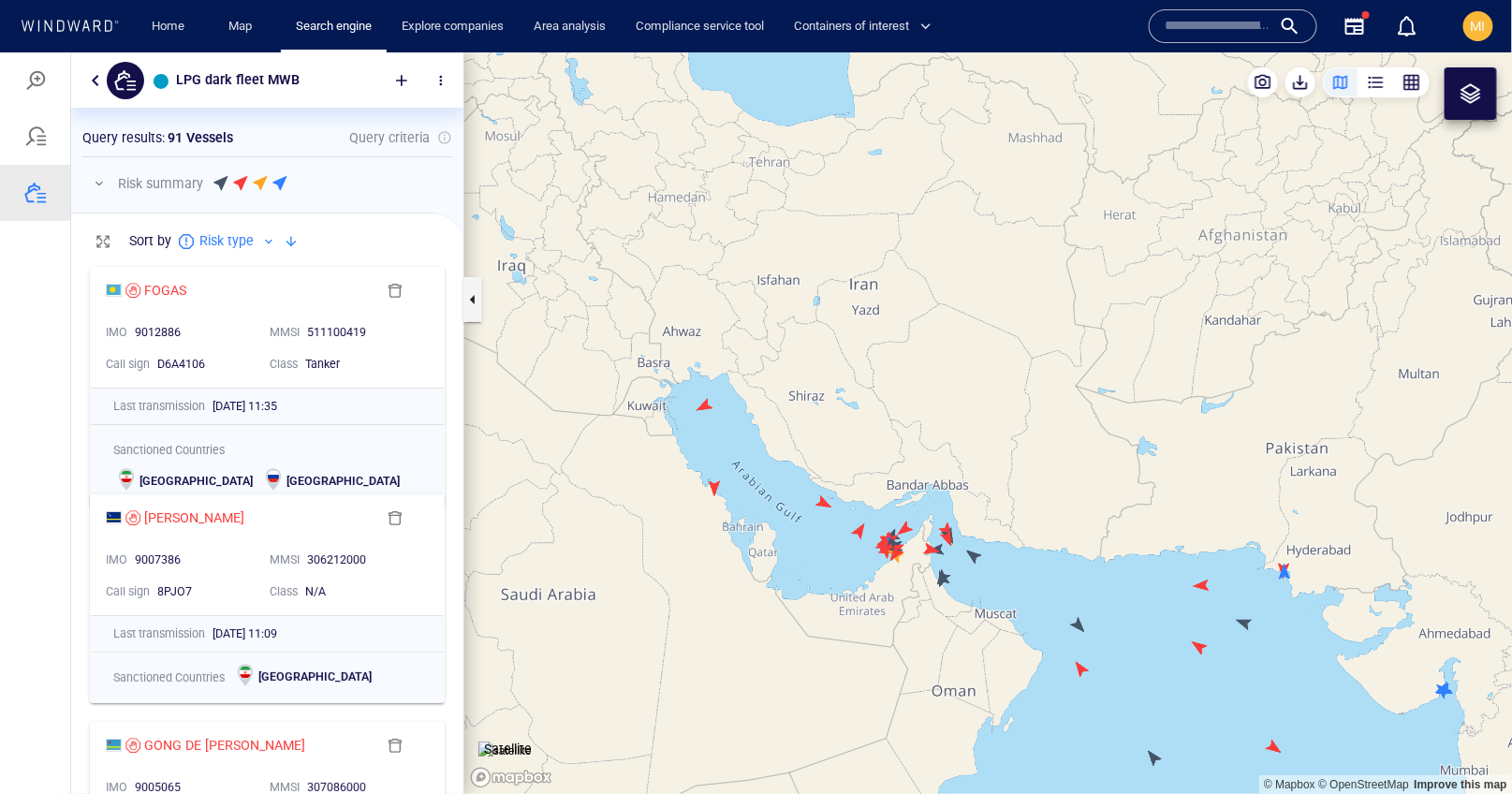
drag, startPoint x: 880, startPoint y: 566, endPoint x: 878, endPoint y: 474, distance: 92.0
click at [878, 475] on canvas "Map" at bounding box center [989, 421] width 1048 height 741
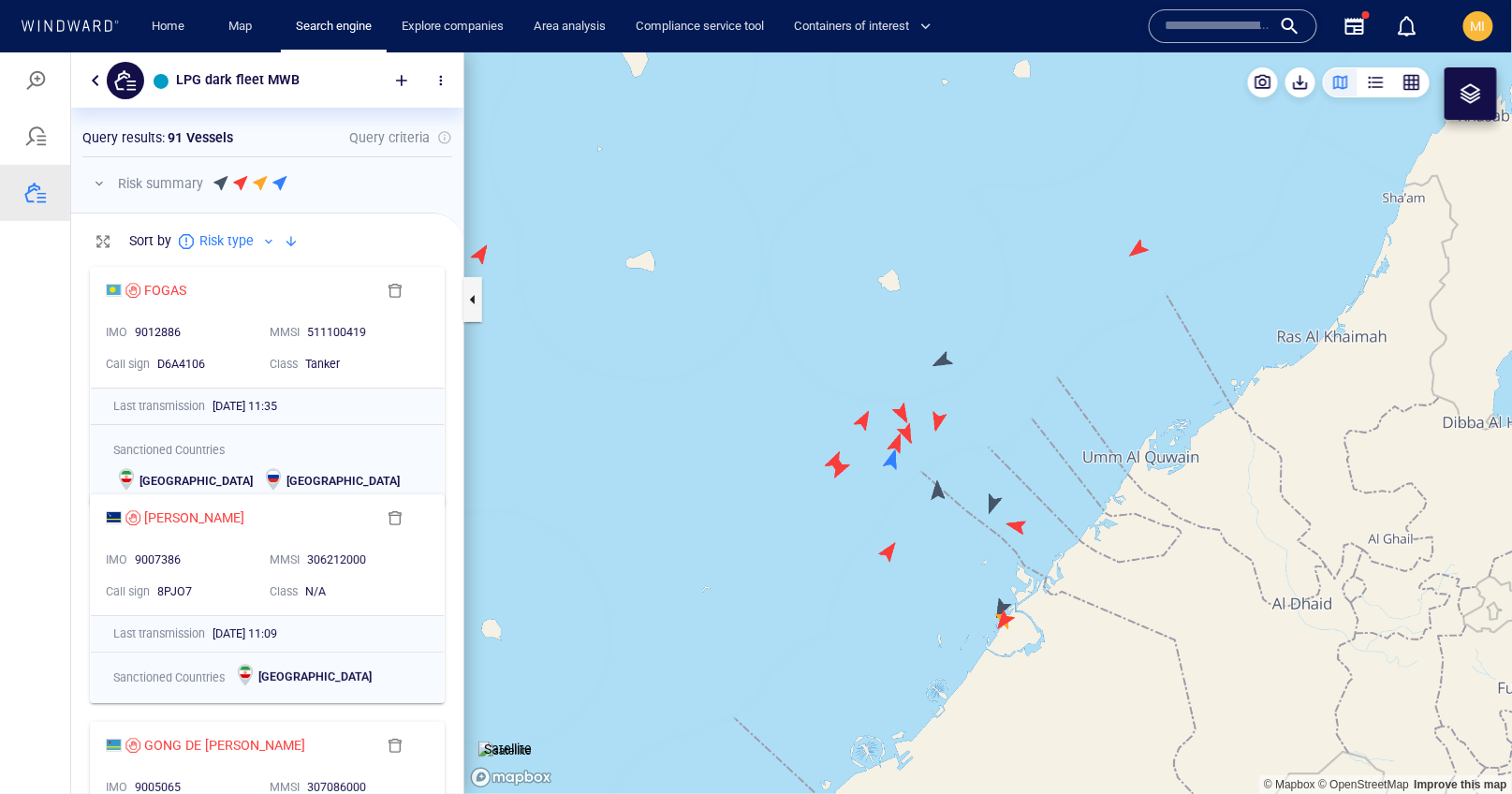
click at [892, 463] on canvas "Map" at bounding box center [989, 421] width 1048 height 741
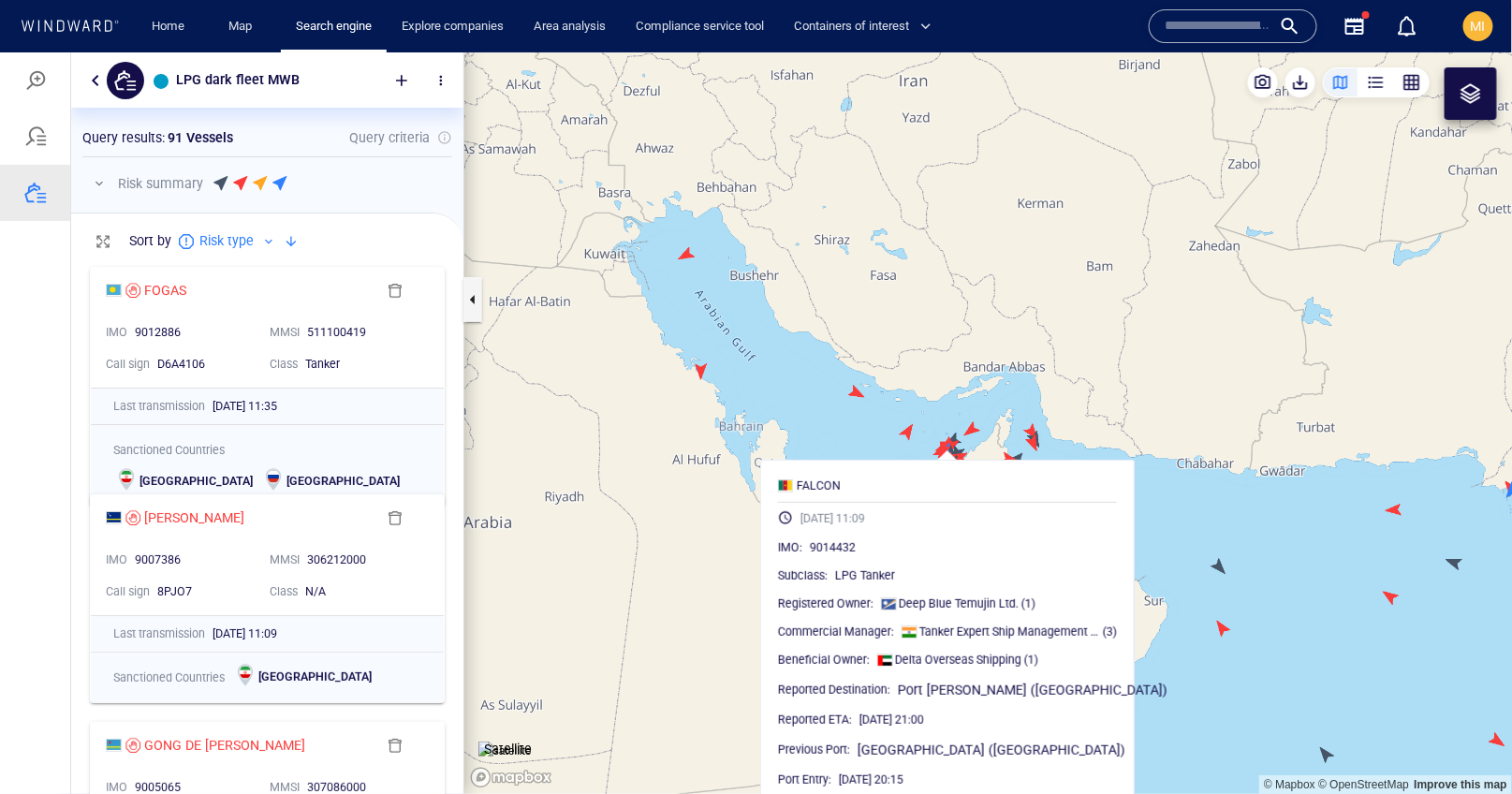
click at [1191, 501] on canvas "Map" at bounding box center [989, 421] width 1048 height 741
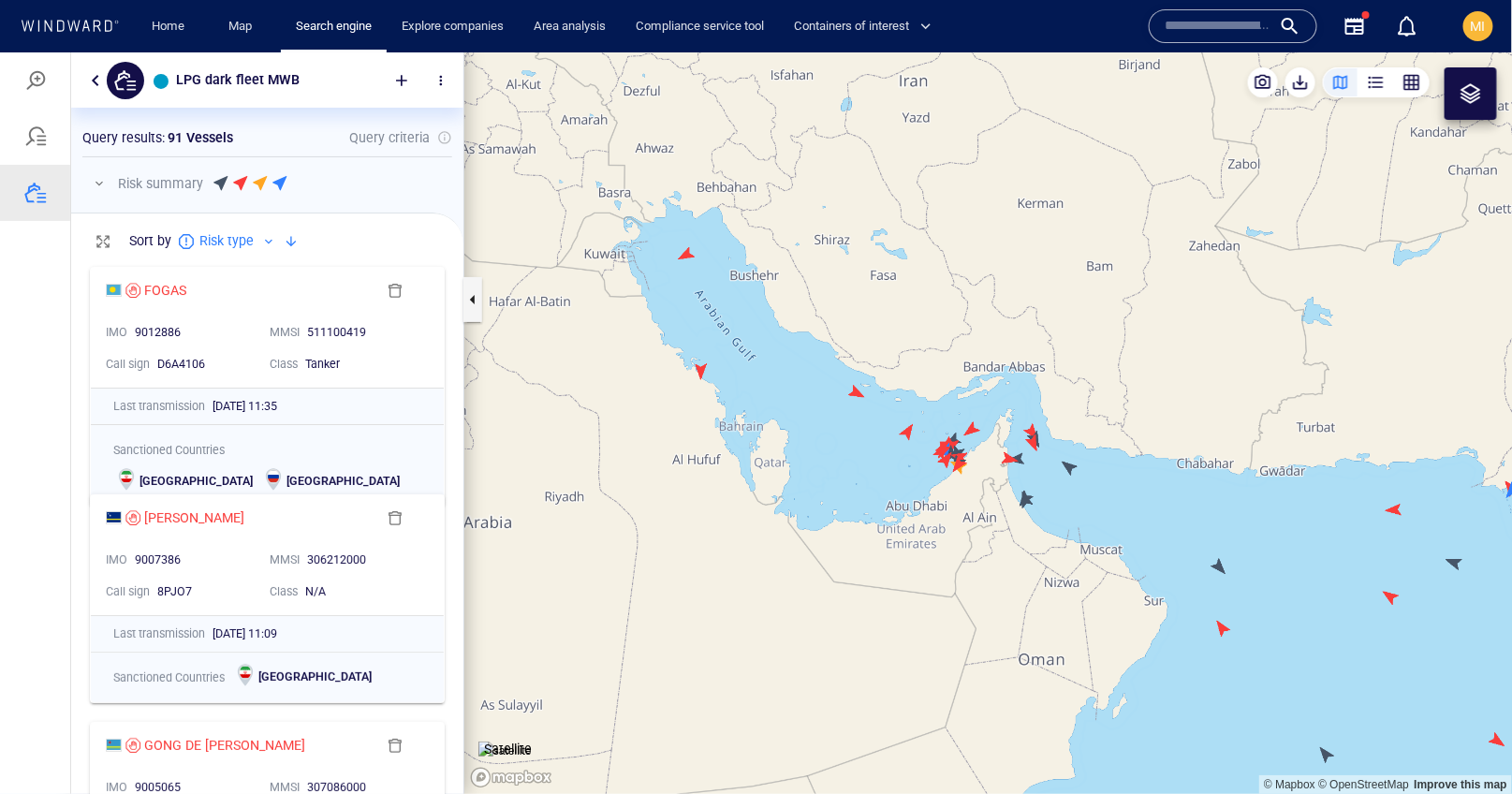
drag, startPoint x: 1204, startPoint y: 503, endPoint x: 951, endPoint y: 470, distance: 255.1
click at [954, 468] on canvas "Map" at bounding box center [989, 421] width 1048 height 741
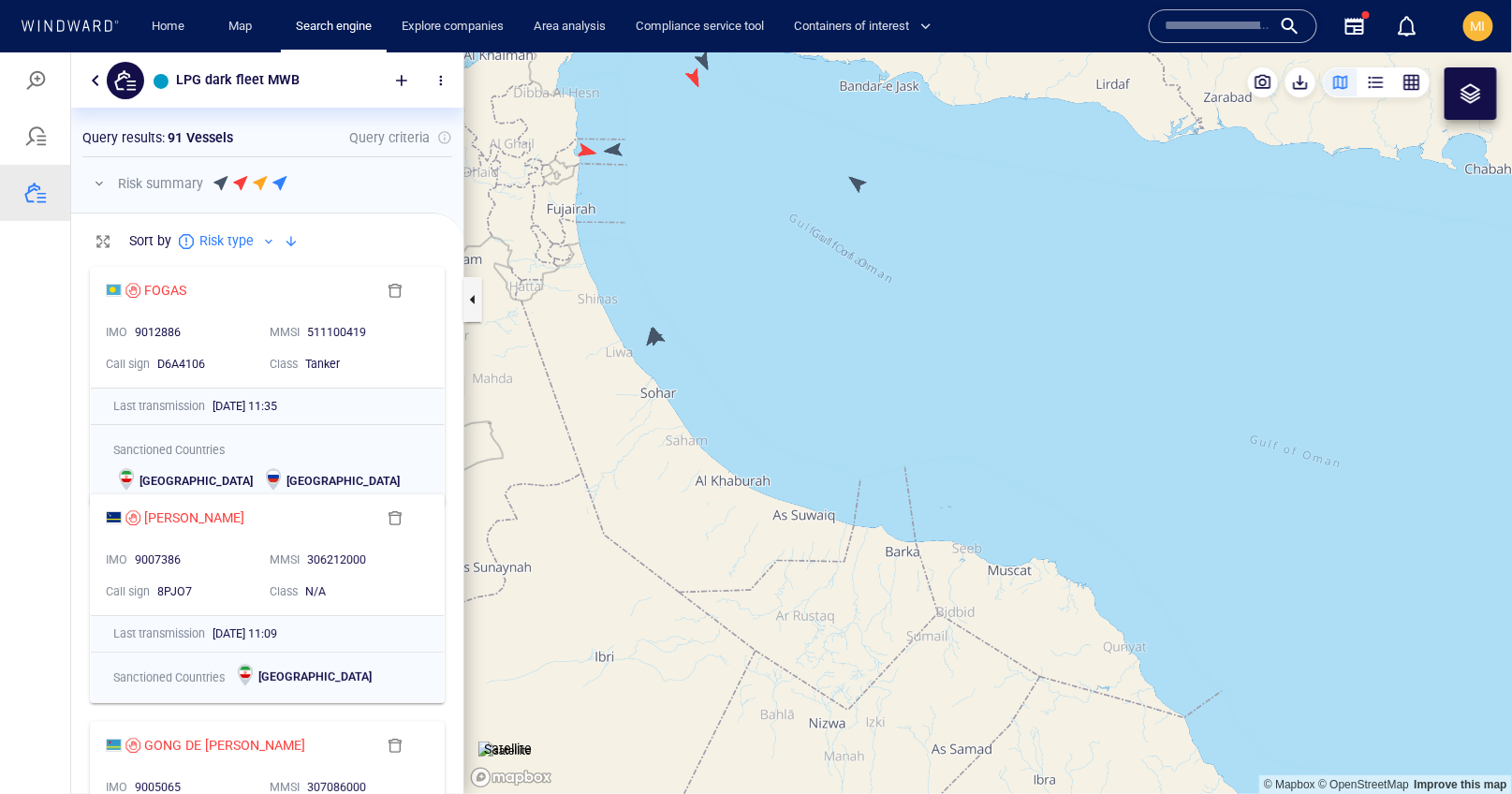
drag, startPoint x: 683, startPoint y: 463, endPoint x: 941, endPoint y: 651, distance: 319.2
click at [941, 651] on canvas "Map" at bounding box center [989, 421] width 1048 height 741
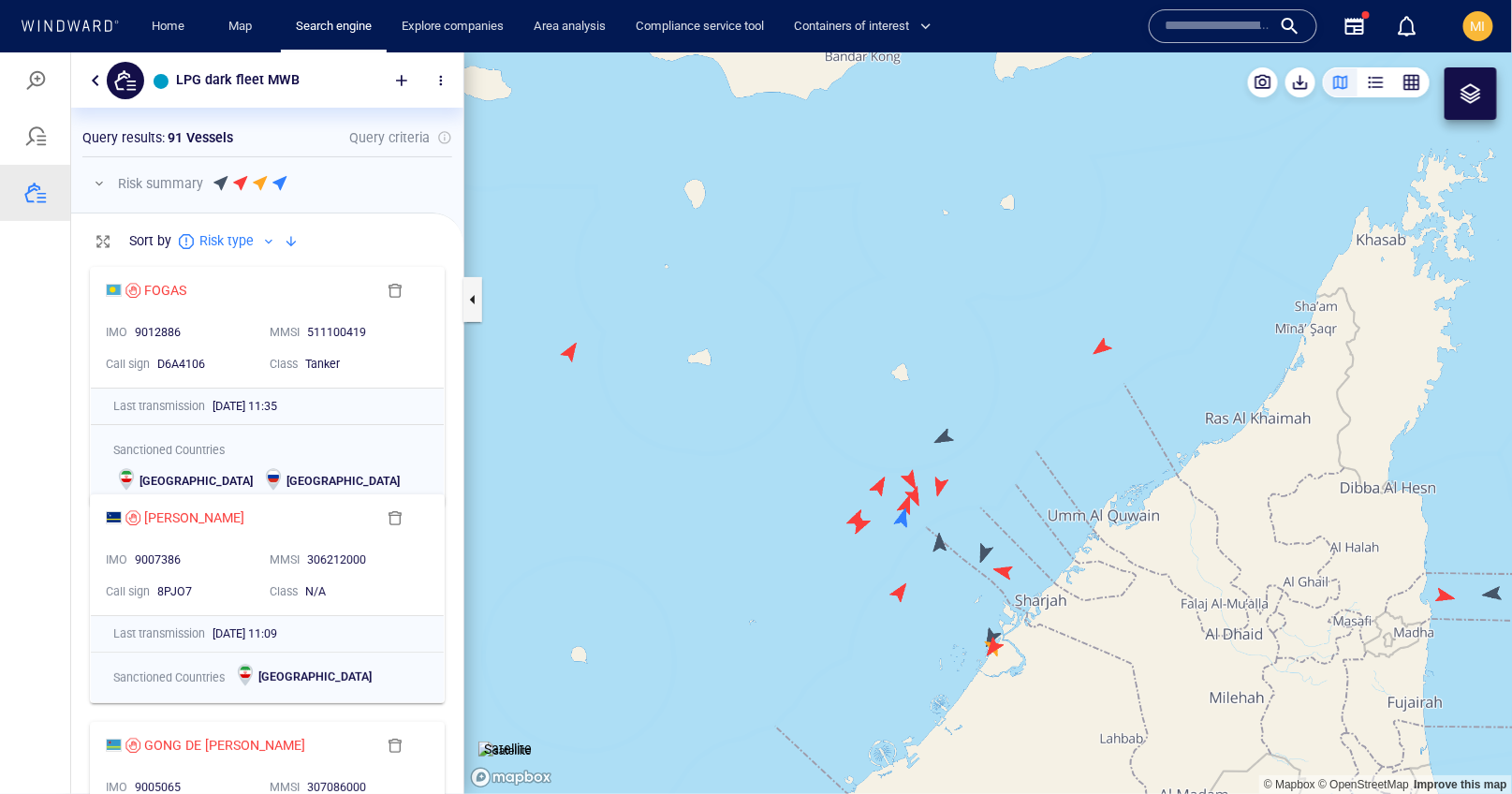
click at [902, 519] on canvas "Map" at bounding box center [989, 421] width 1048 height 741
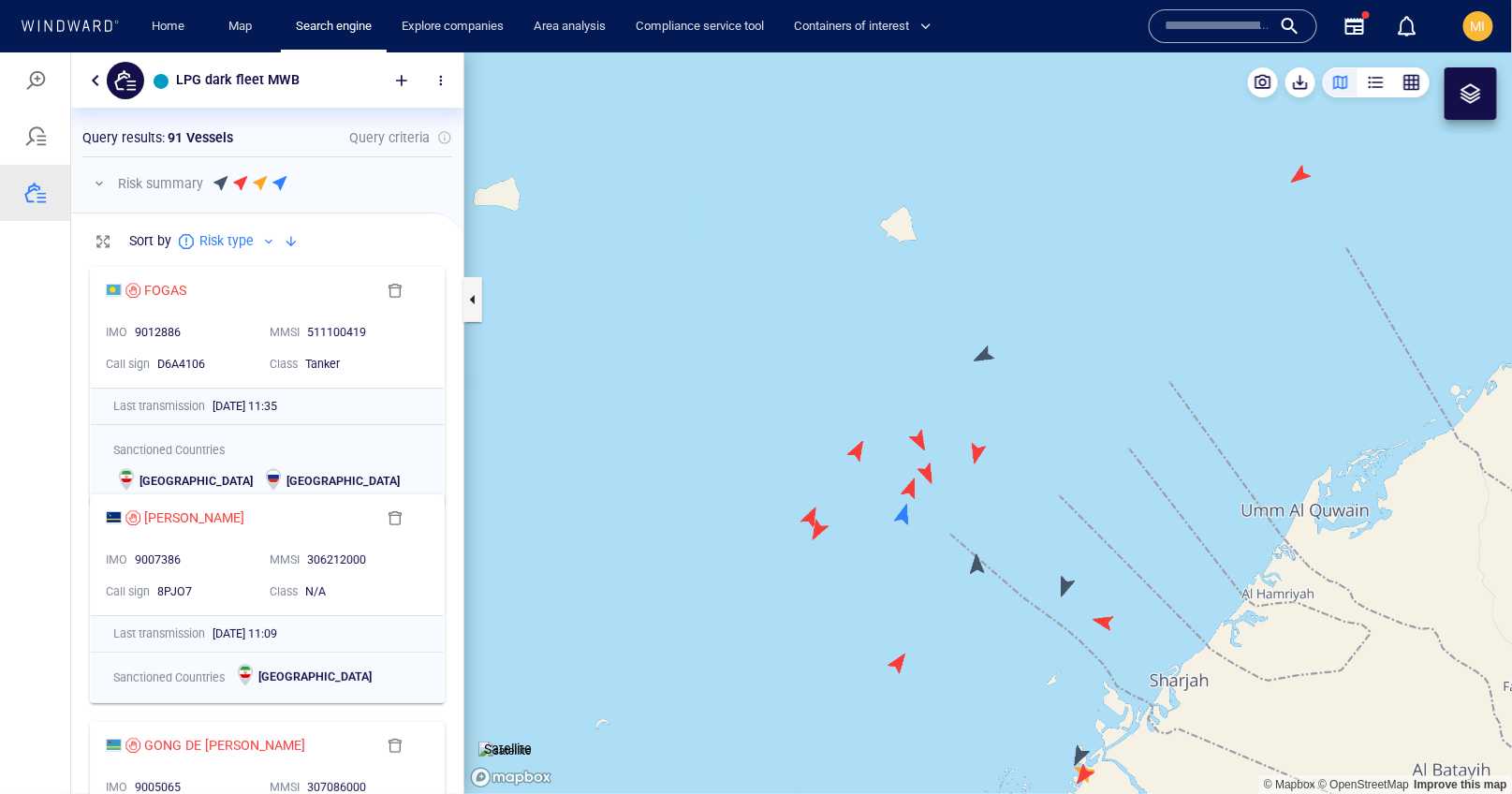
click at [902, 519] on canvas "Map" at bounding box center [989, 421] width 1048 height 741
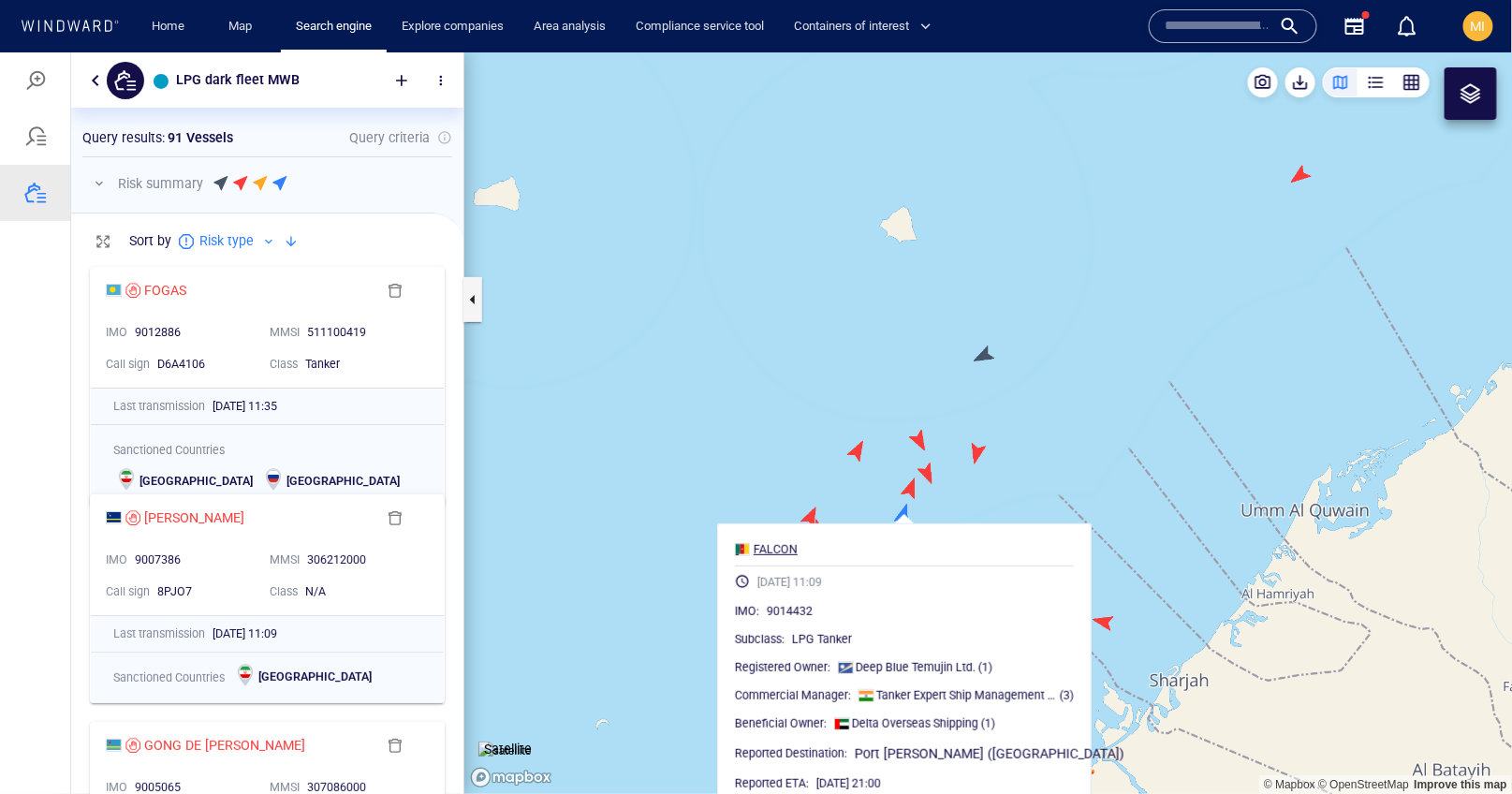
click at [782, 551] on div "FALCON" at bounding box center [776, 547] width 44 height 16
